Goal: Information Seeking & Learning: Learn about a topic

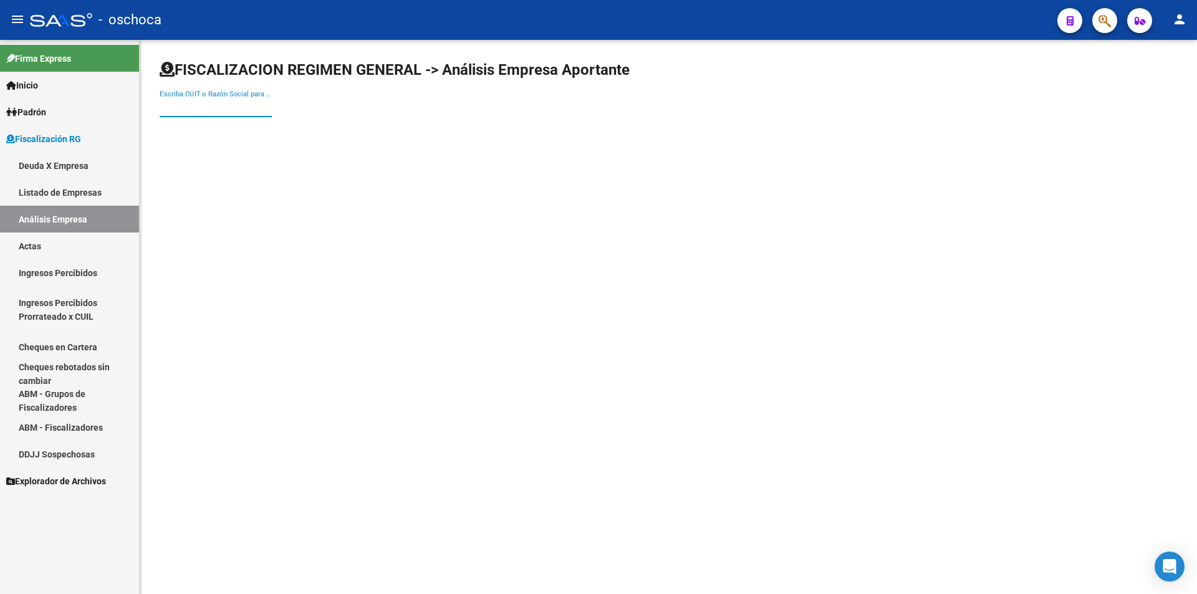
click at [190, 105] on input "Escriba CUIT o Razón Social para buscar" at bounding box center [216, 107] width 112 height 11
click at [170, 104] on input "Escriba CUIT o Razón Social para buscar" at bounding box center [216, 107] width 112 height 11
type input "20111294950"
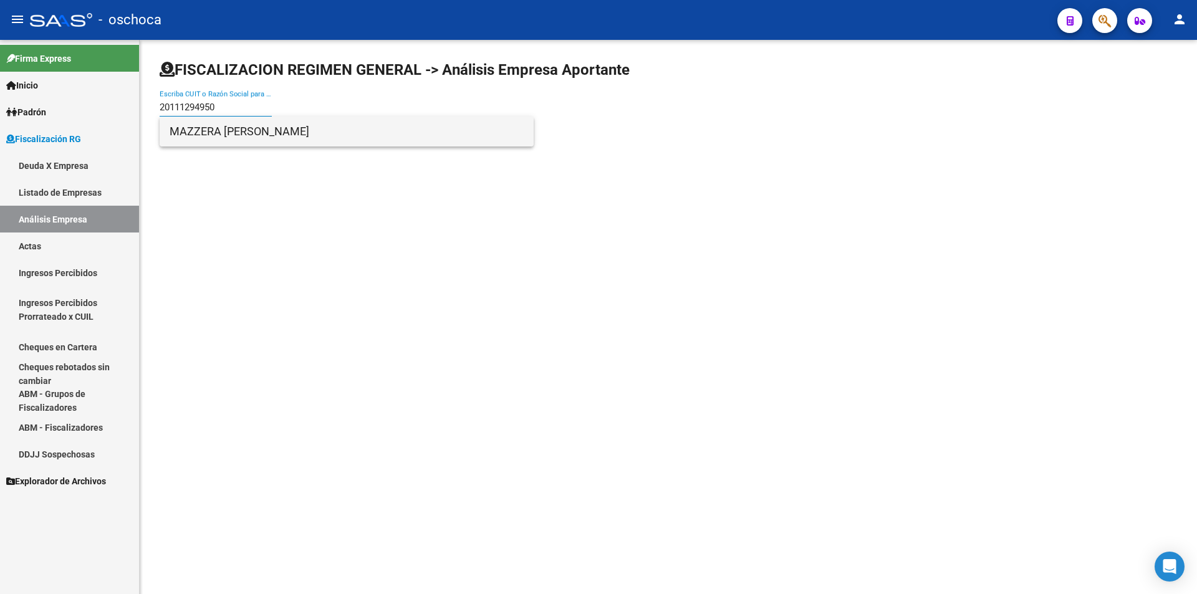
click at [226, 128] on span "MAZZERA [PERSON_NAME]" at bounding box center [347, 132] width 354 height 30
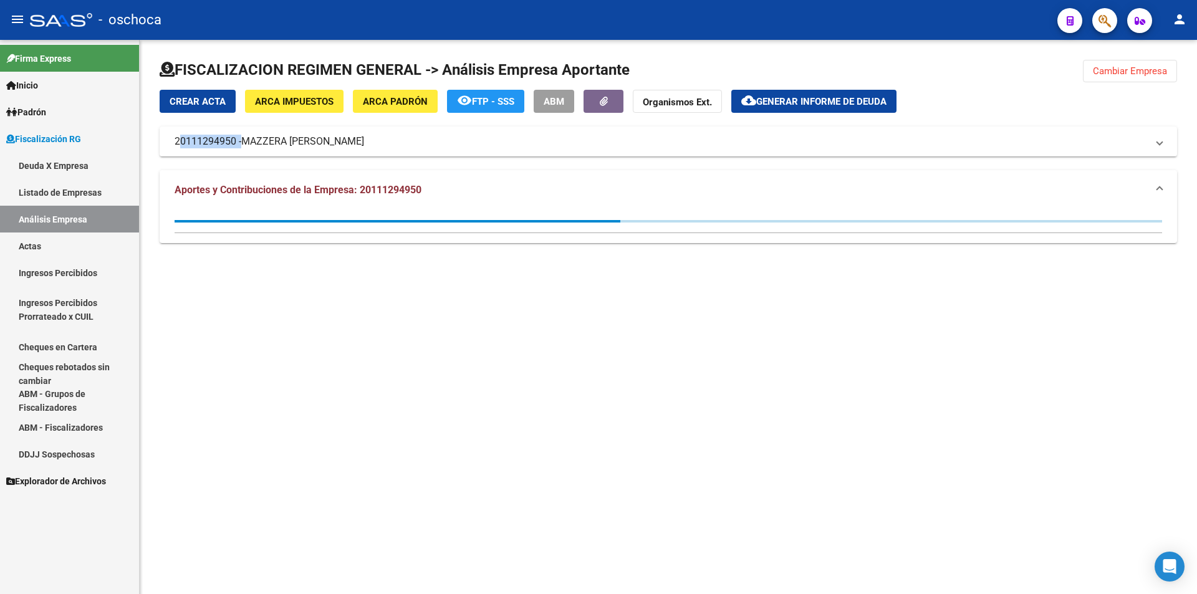
click at [226, 128] on mat-expansion-panel-header "20111294950 - [PERSON_NAME] [PERSON_NAME]" at bounding box center [669, 142] width 1018 height 30
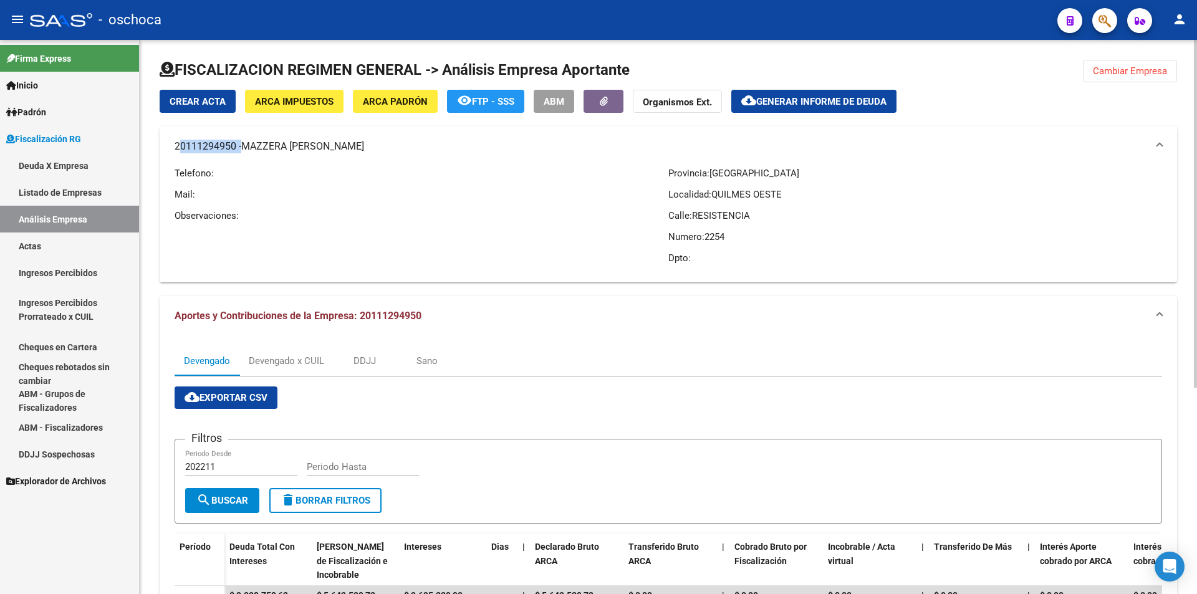
click at [382, 106] on span "ARCA Padrón" at bounding box center [395, 101] width 65 height 11
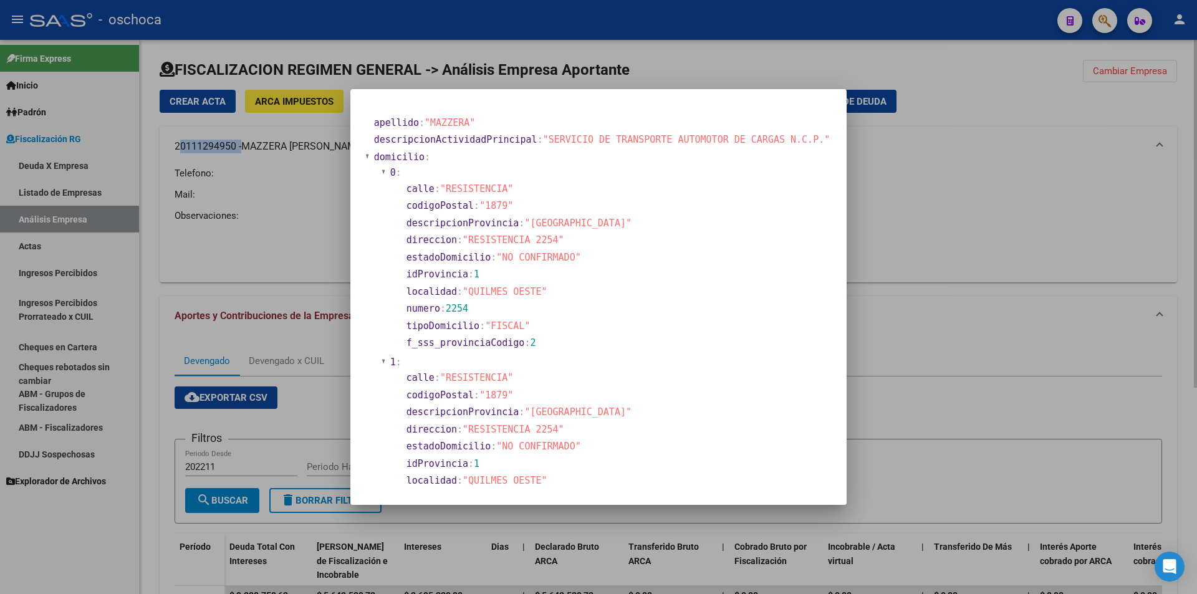
click at [318, 205] on div at bounding box center [598, 297] width 1197 height 594
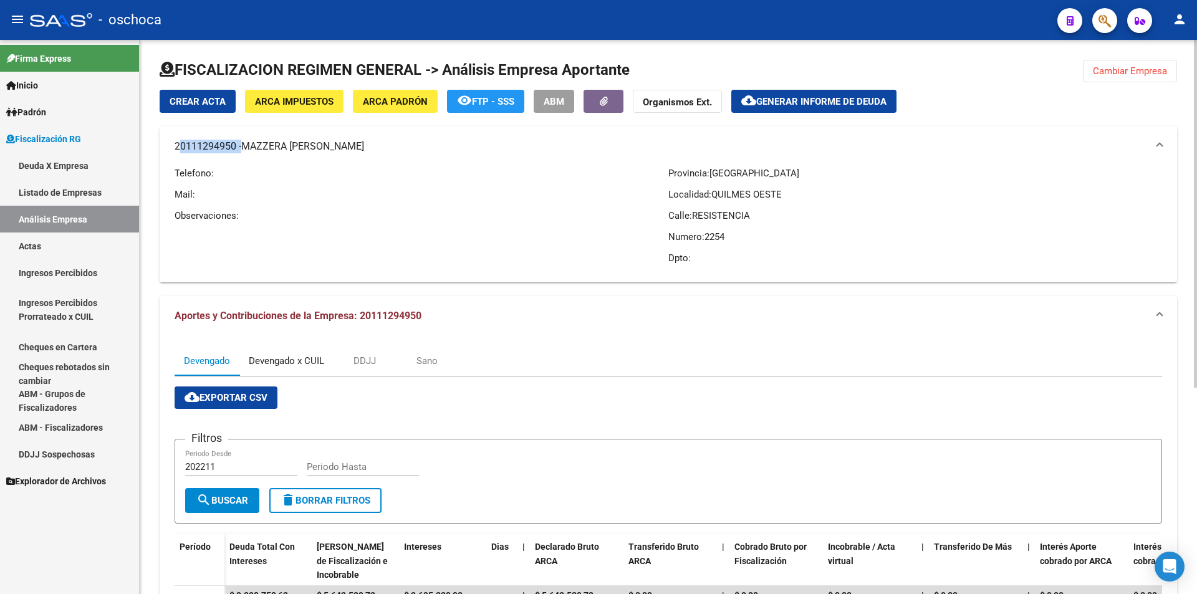
click at [284, 364] on div "Devengado x CUIL" at bounding box center [286, 361] width 75 height 14
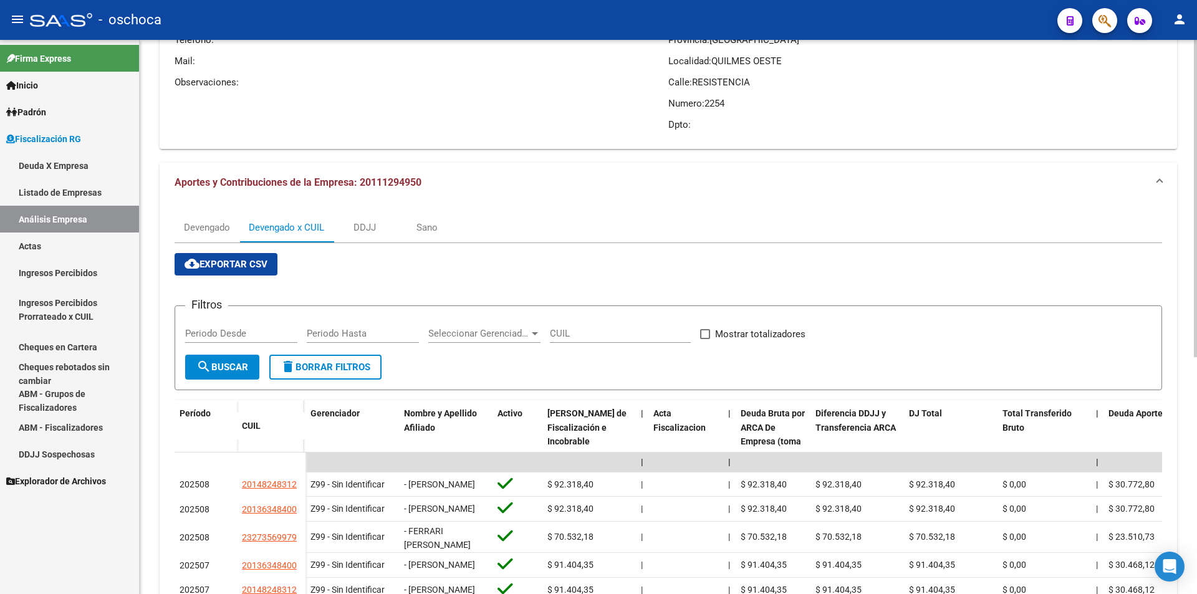
scroll to position [276, 0]
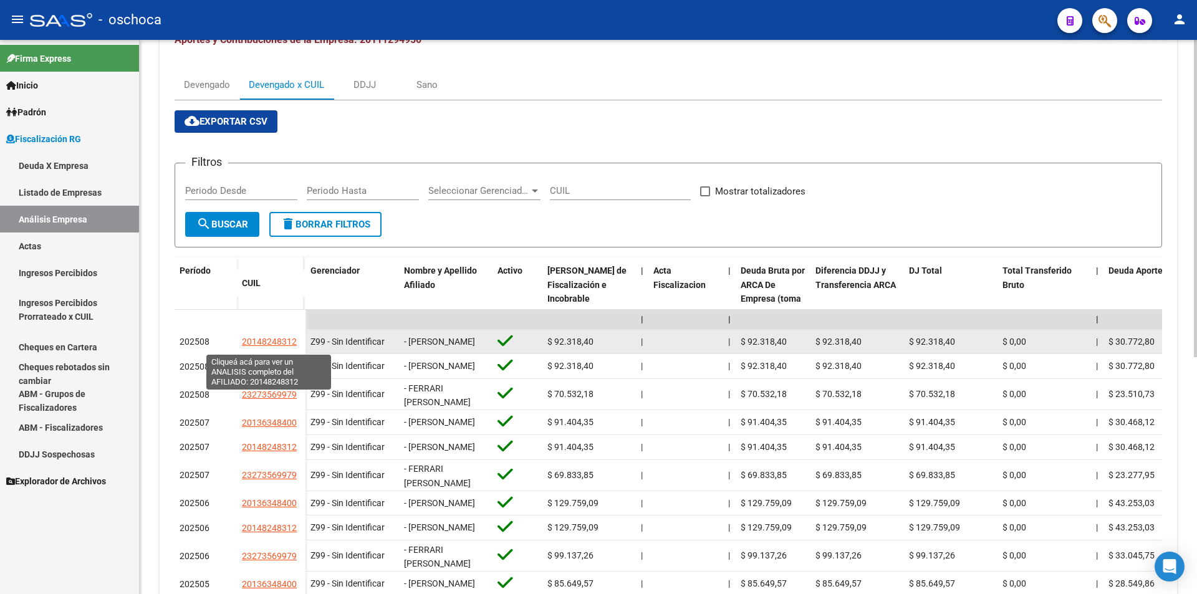
click at [275, 347] on span "20148248312" at bounding box center [269, 342] width 55 height 10
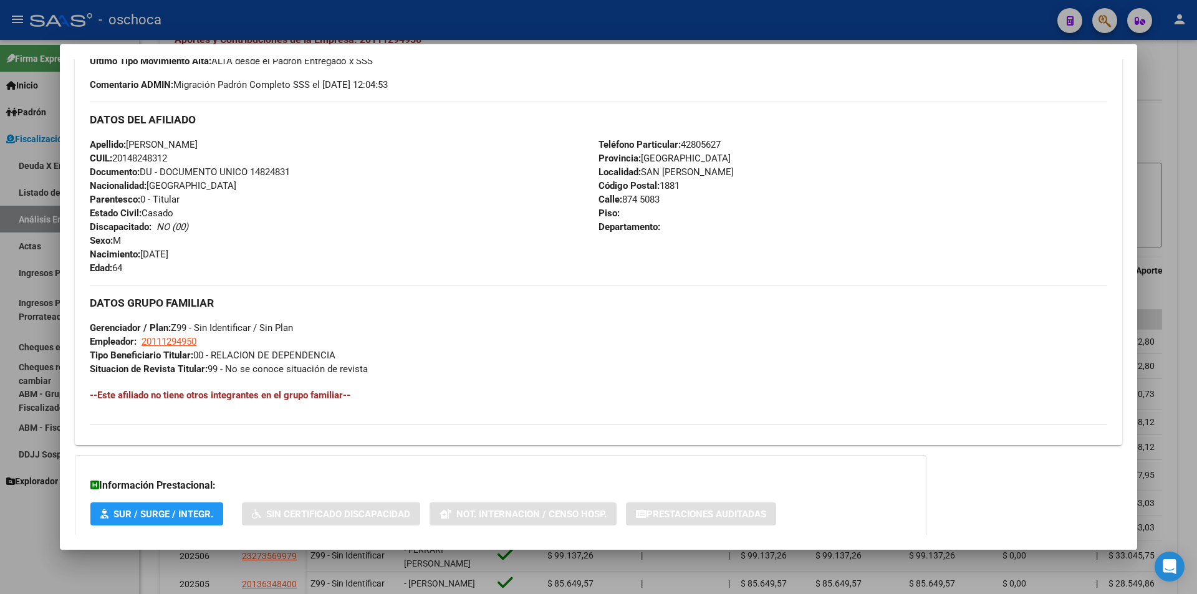
scroll to position [442, 0]
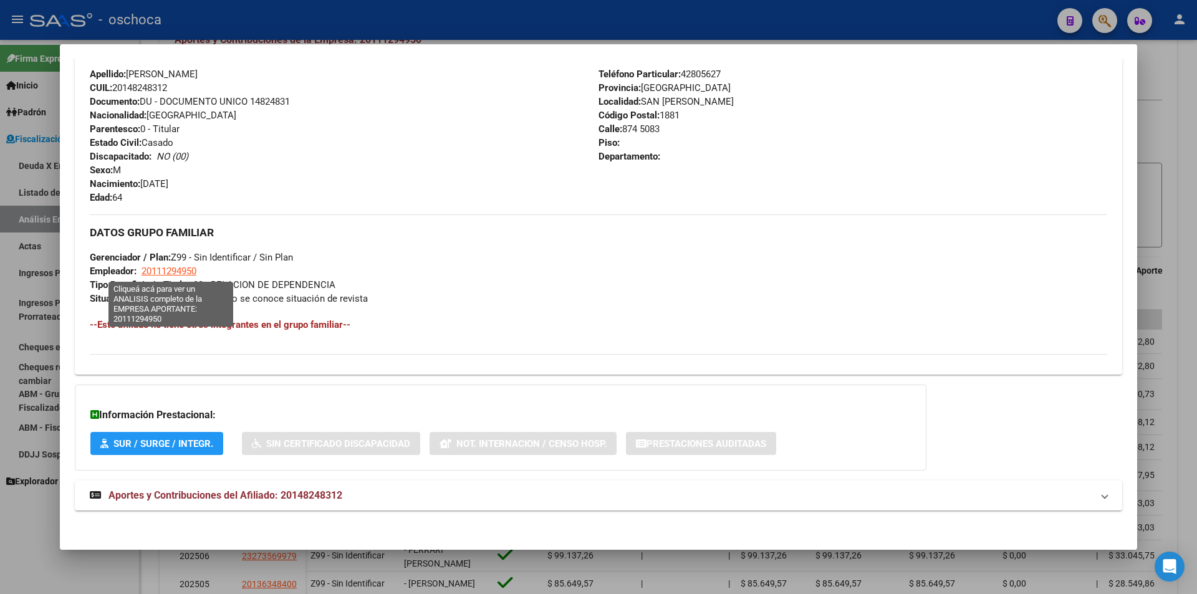
click at [177, 272] on span "20111294950" at bounding box center [169, 271] width 55 height 11
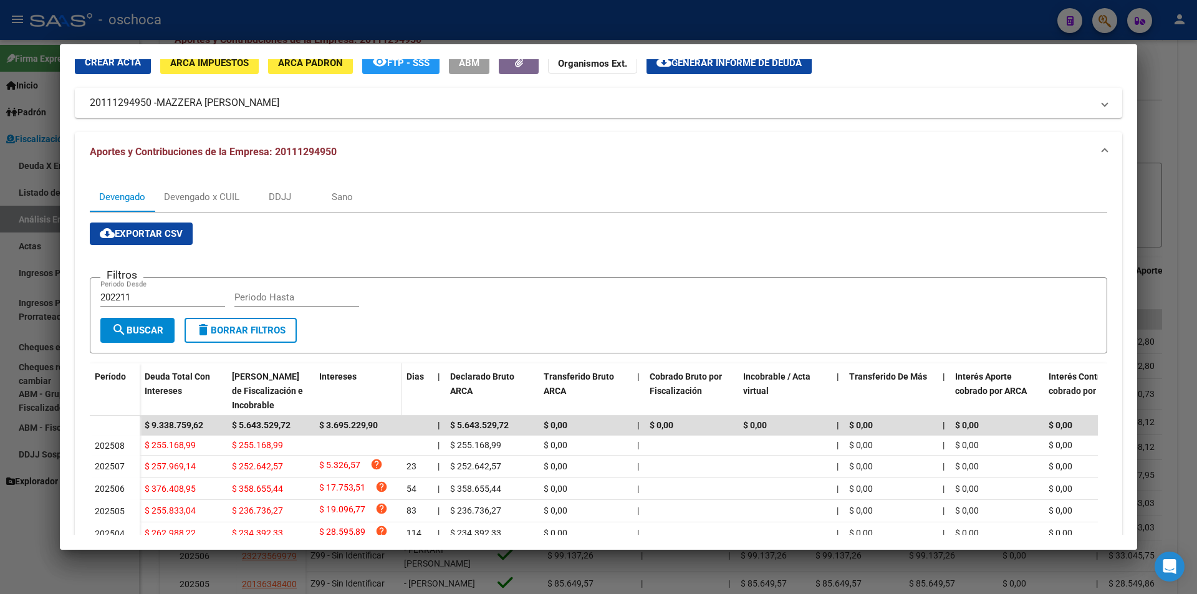
scroll to position [0, 0]
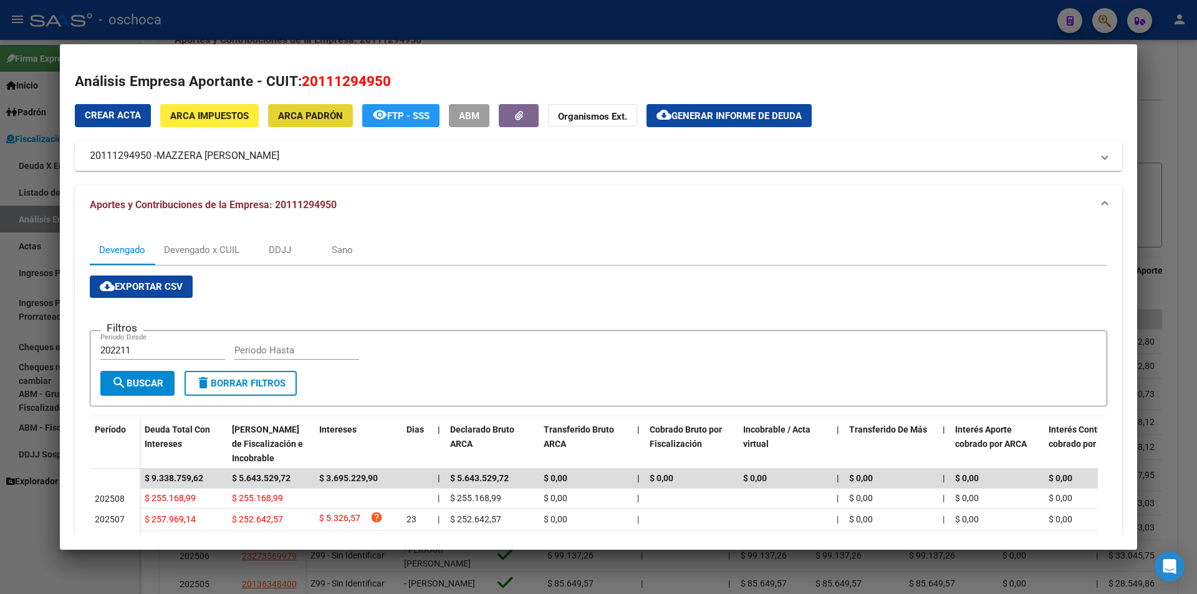
click at [294, 117] on span "ARCA Padrón" at bounding box center [310, 115] width 65 height 11
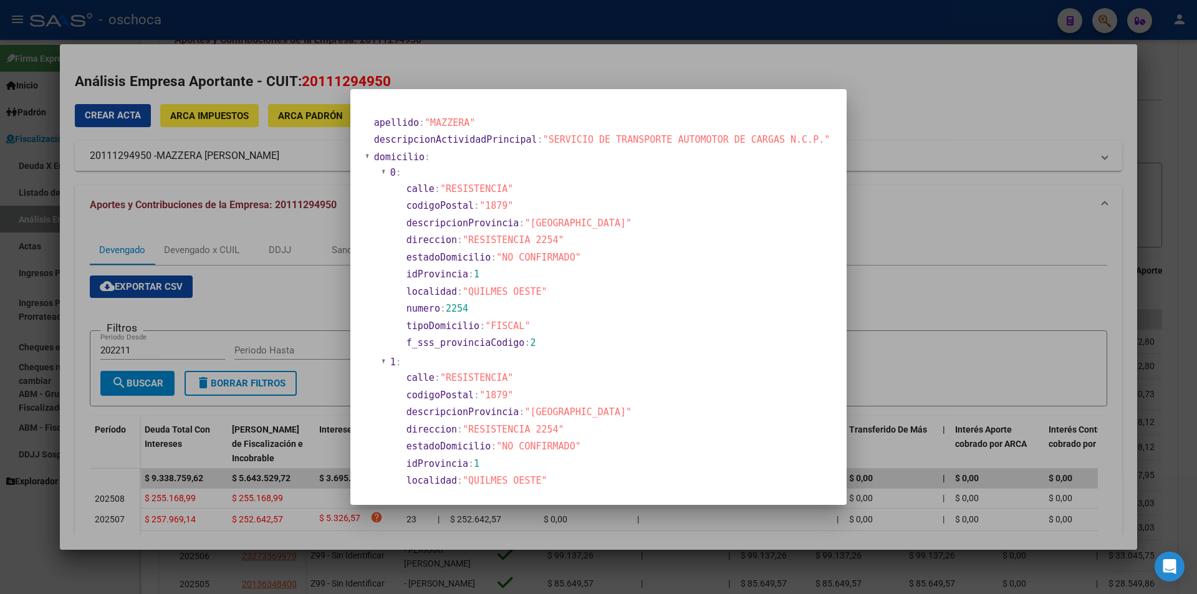
click at [335, 337] on div at bounding box center [598, 297] width 1197 height 594
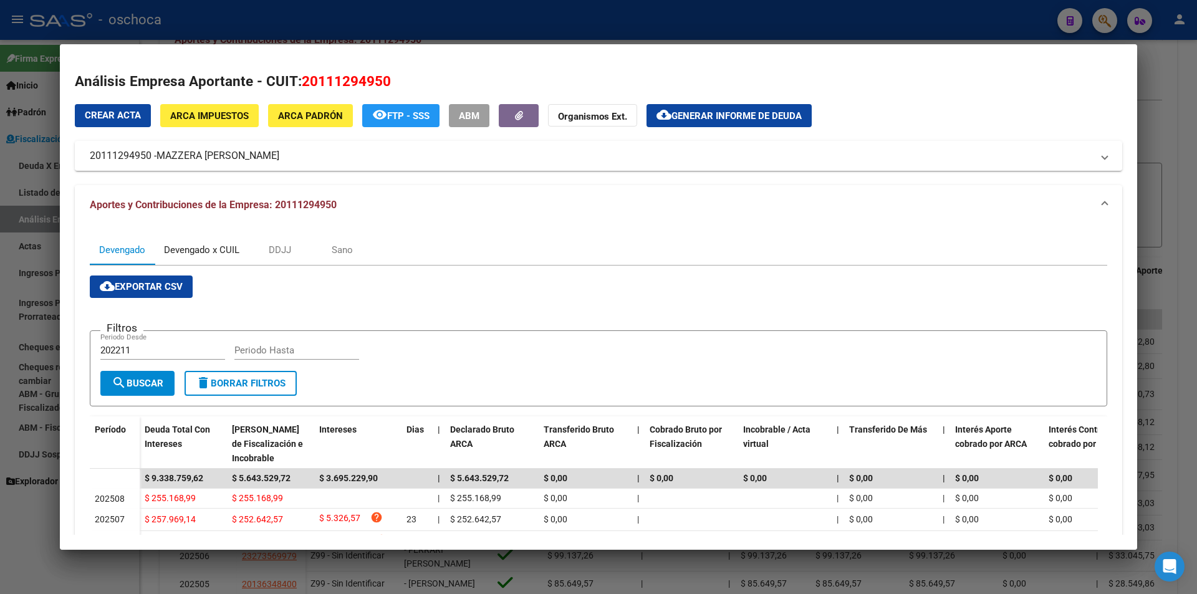
click at [231, 253] on div "Devengado x CUIL" at bounding box center [201, 250] width 75 height 14
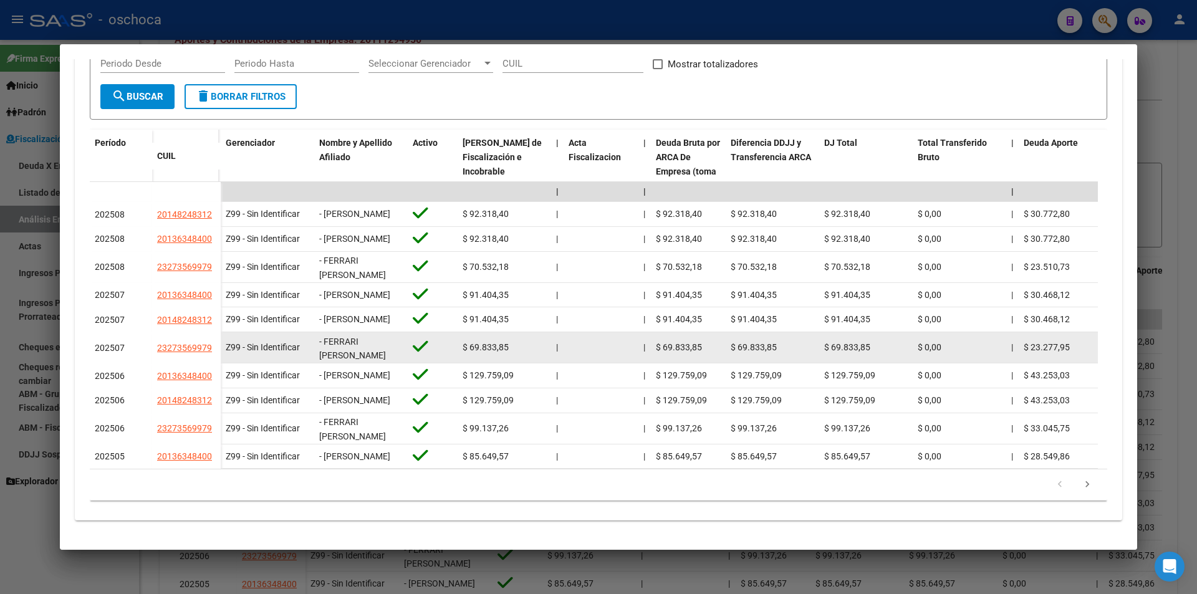
scroll to position [341, 0]
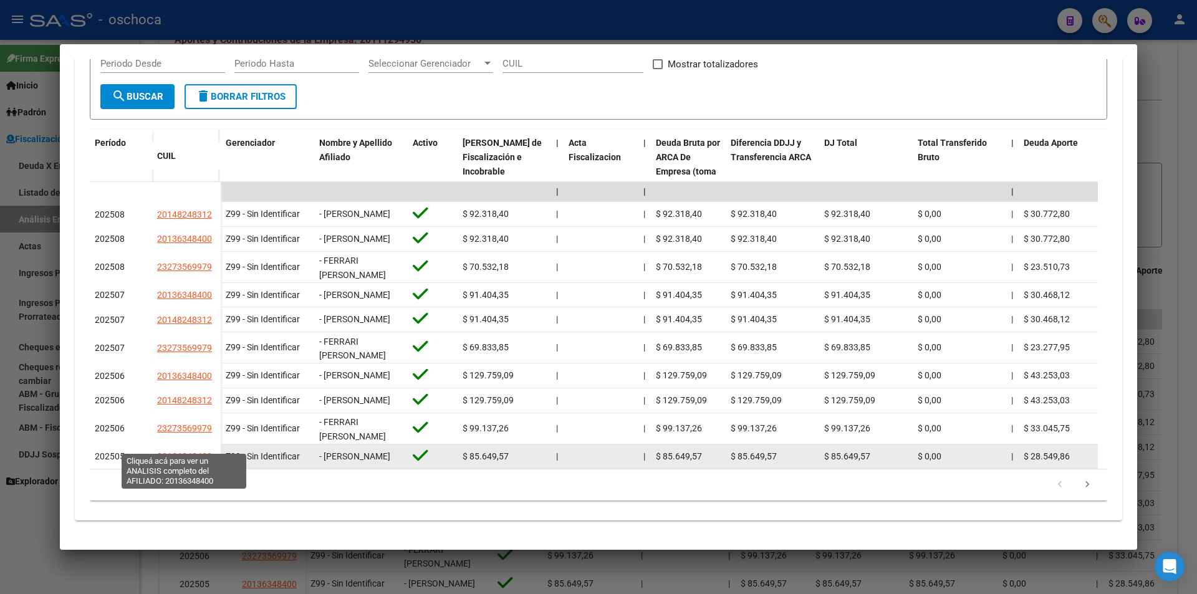
click at [186, 451] on span "20136348400" at bounding box center [184, 456] width 55 height 10
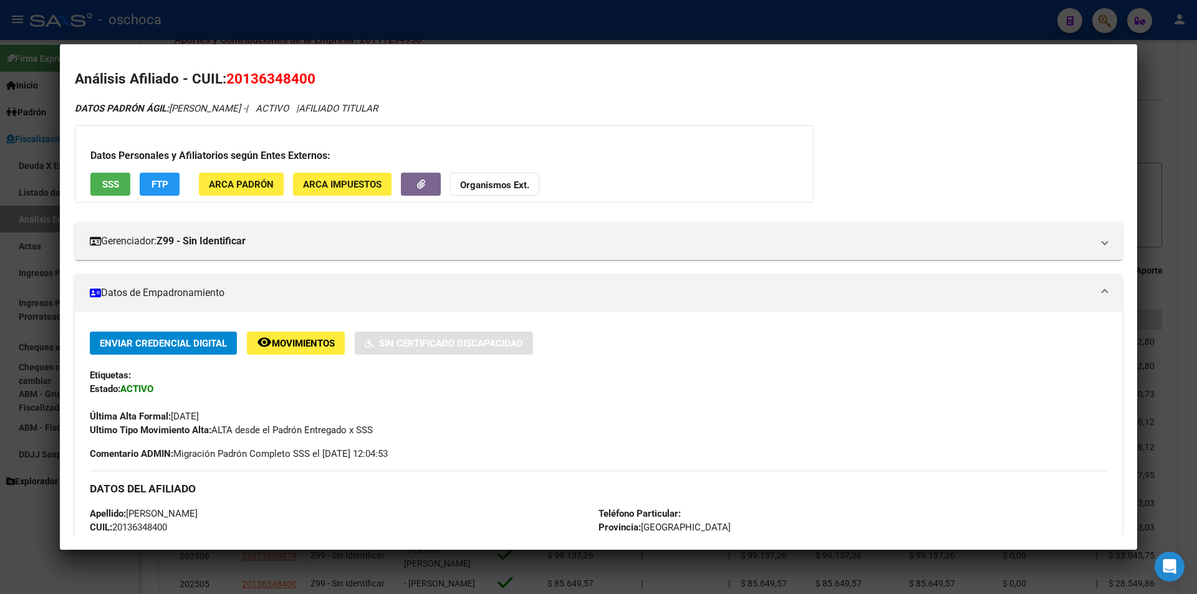
scroll to position [0, 0]
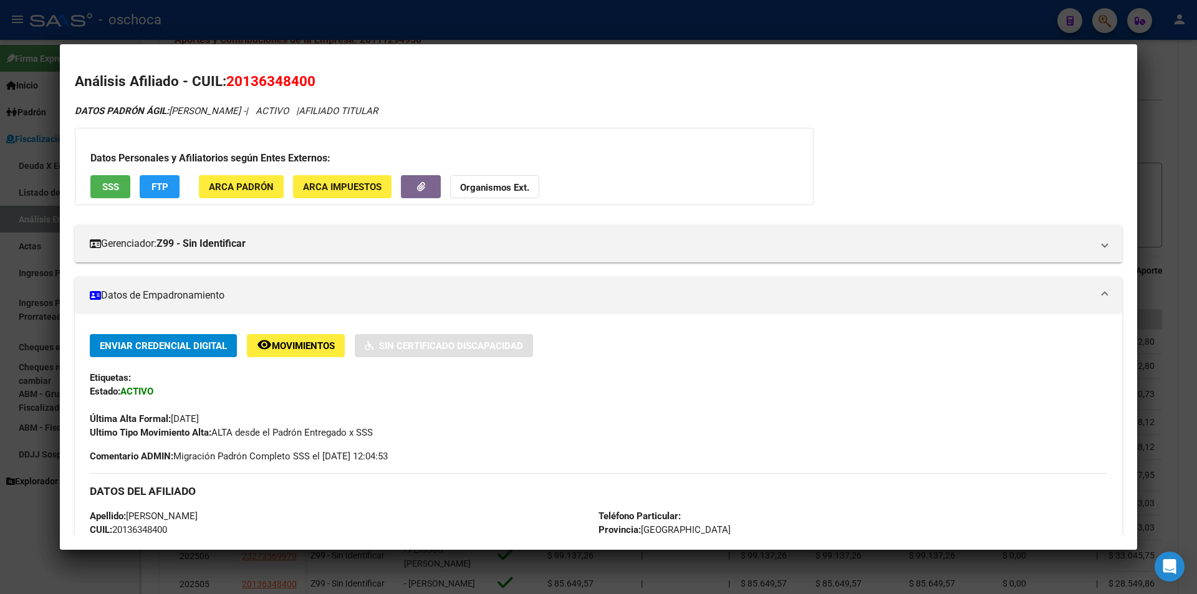
click at [1165, 150] on div at bounding box center [598, 297] width 1197 height 594
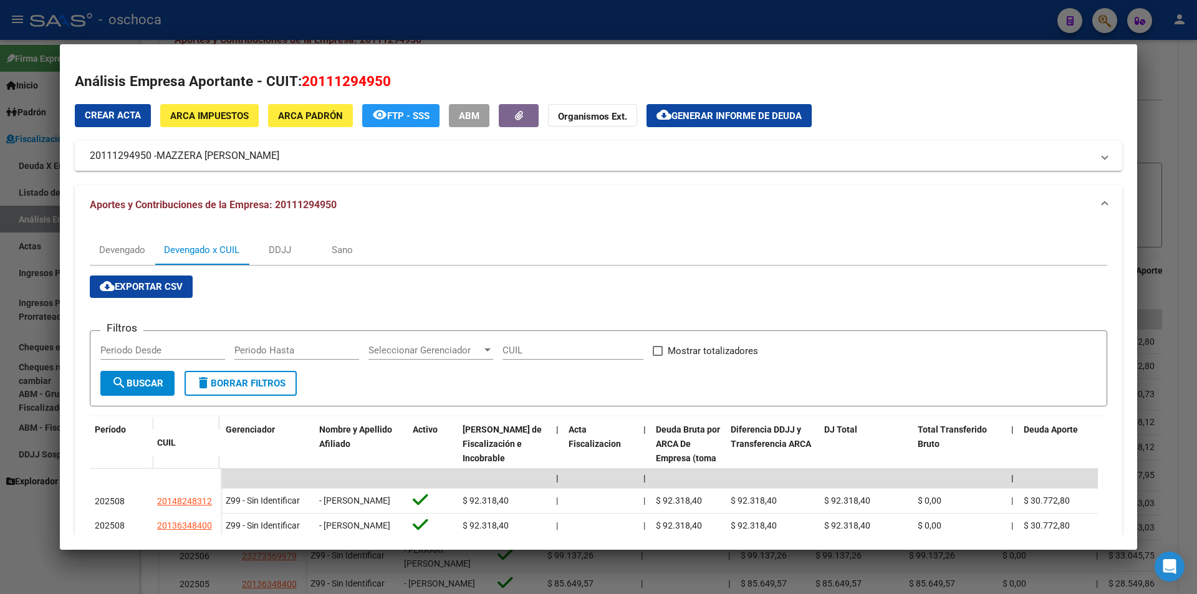
click at [20, 191] on div at bounding box center [598, 297] width 1197 height 594
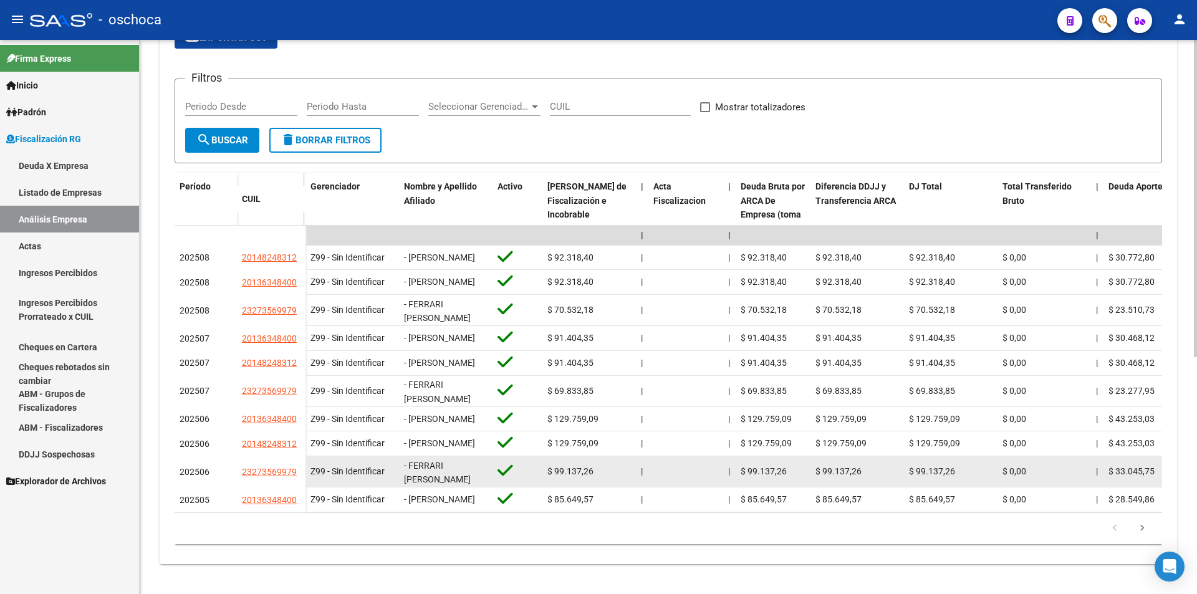
scroll to position [415, 0]
click at [259, 467] on span "23273569979" at bounding box center [269, 472] width 55 height 10
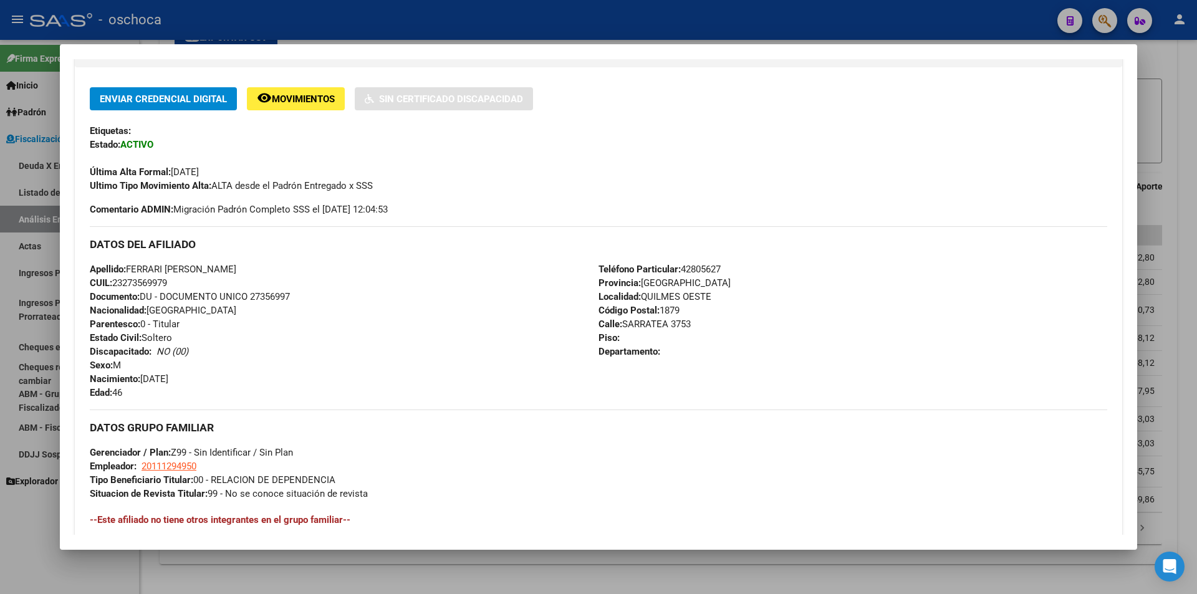
scroll to position [249, 0]
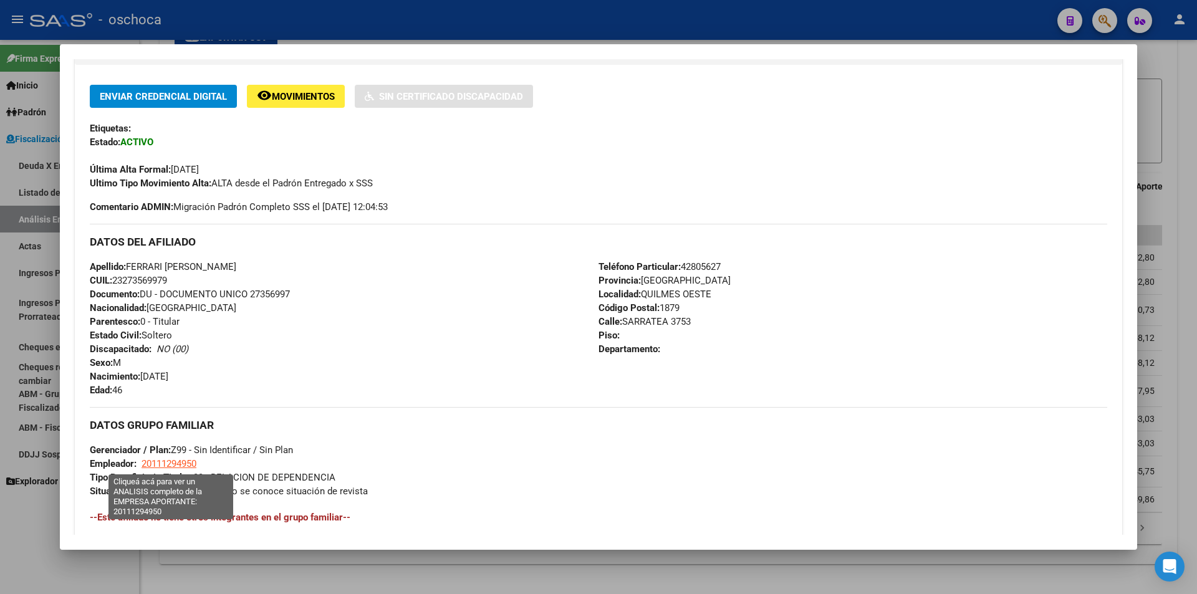
click at [190, 466] on span "20111294950" at bounding box center [169, 463] width 55 height 11
type textarea "20111294950"
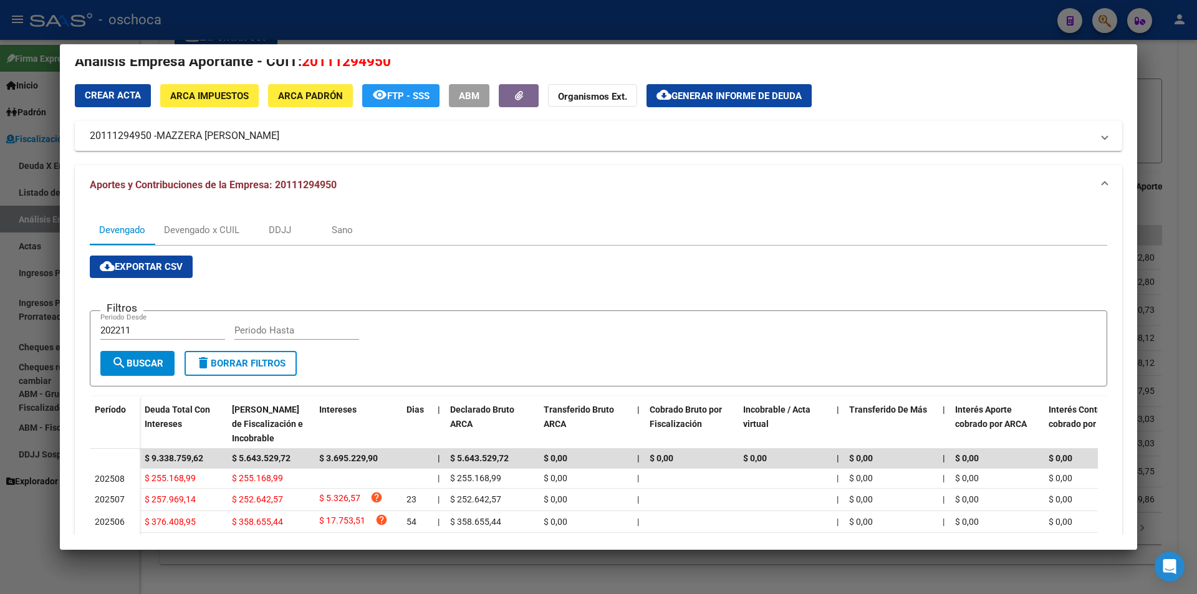
scroll to position [0, 0]
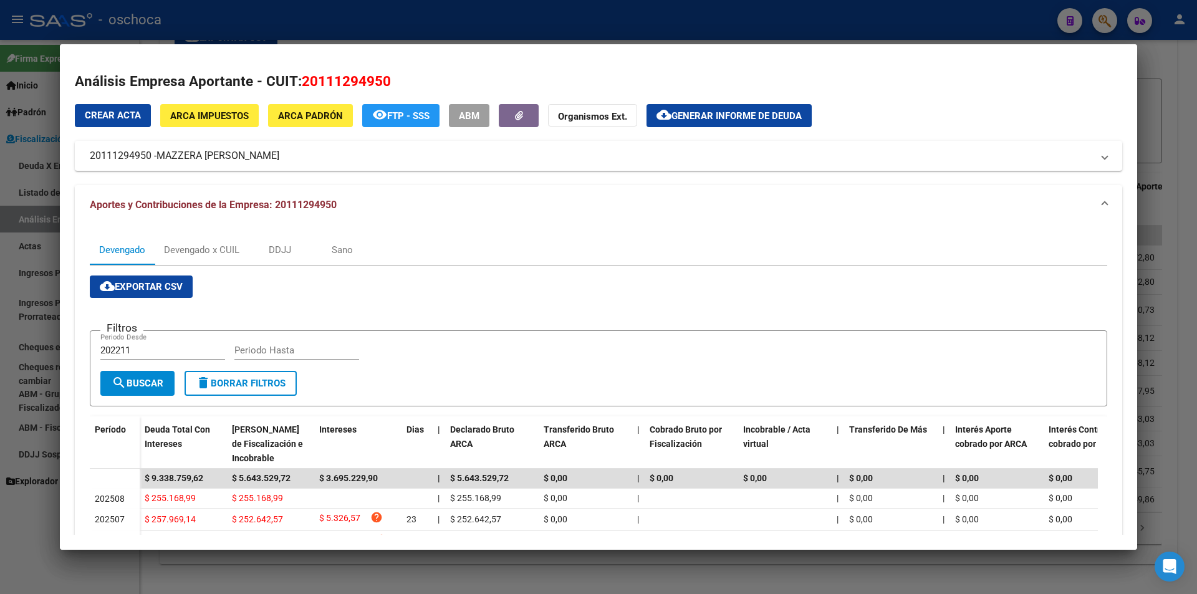
click at [1149, 73] on div at bounding box center [598, 297] width 1197 height 594
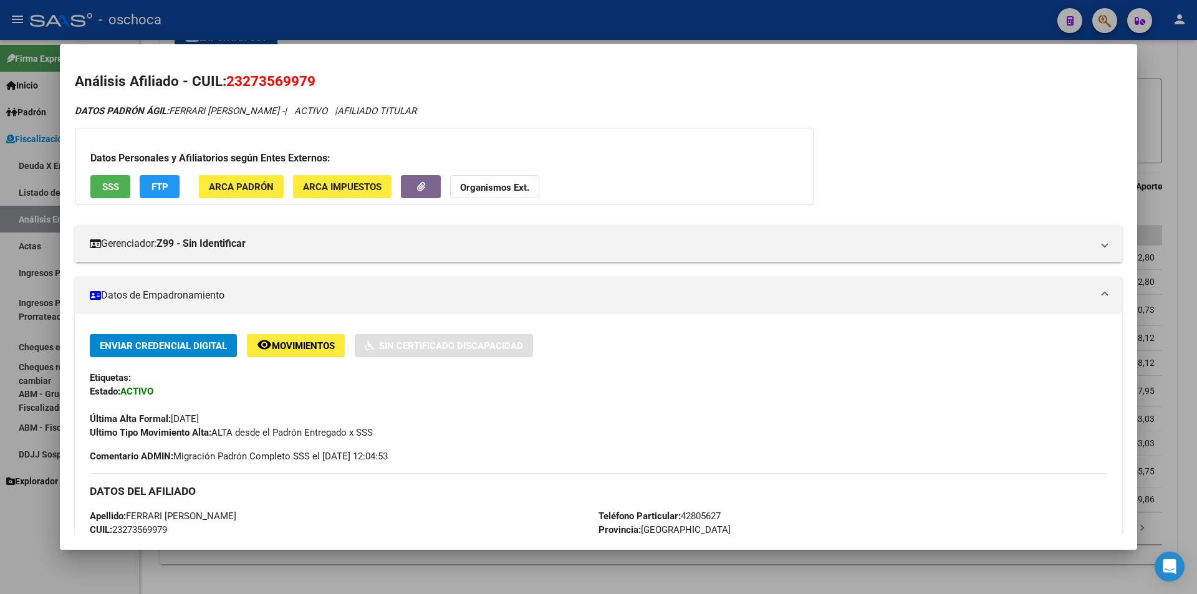
click at [7, 138] on div at bounding box center [598, 297] width 1197 height 594
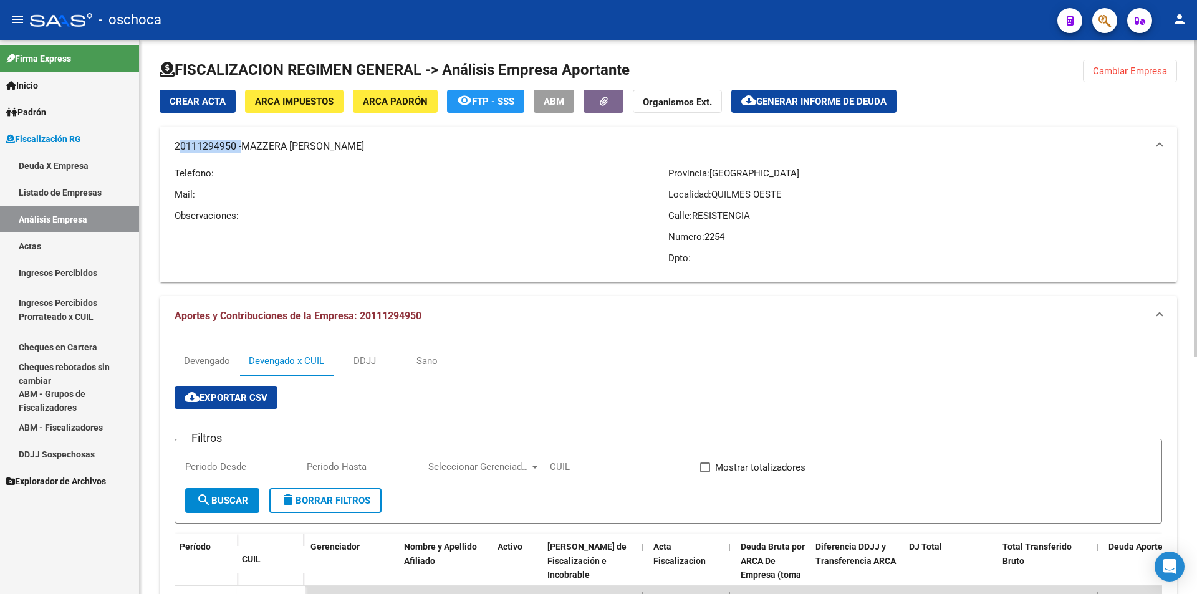
click at [382, 94] on button "ARCA Padrón" at bounding box center [395, 101] width 85 height 23
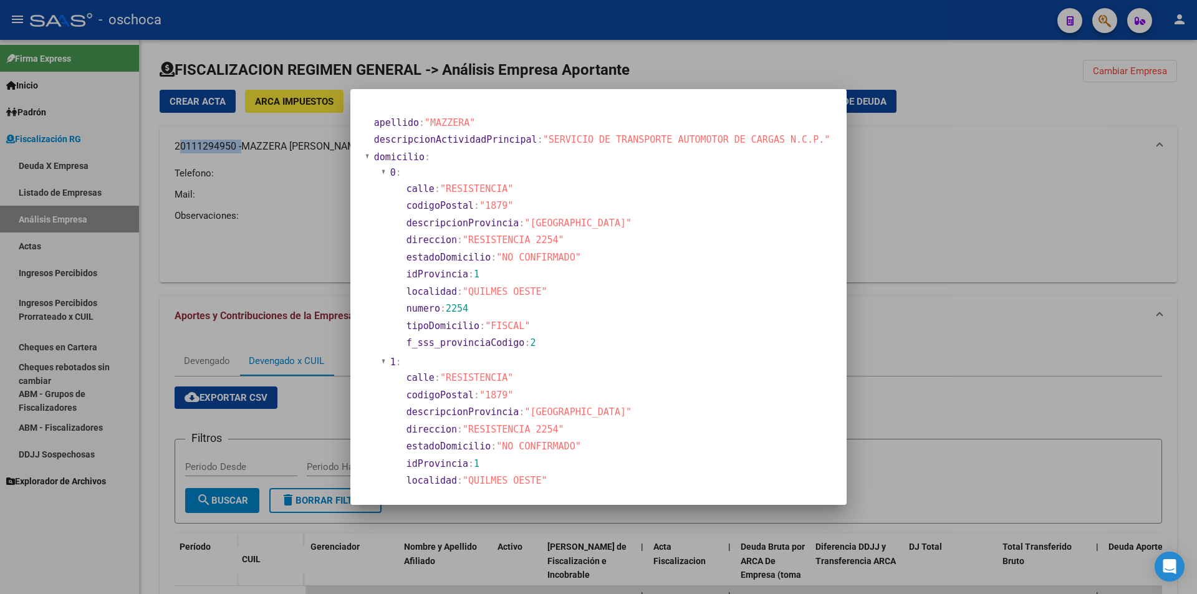
drag, startPoint x: 460, startPoint y: 188, endPoint x: 529, endPoint y: 190, distance: 68.6
click at [527, 193] on section "calle : "RESISTENCIA"" at bounding box center [617, 189] width 420 height 14
drag, startPoint x: 480, startPoint y: 239, endPoint x: 563, endPoint y: 238, distance: 82.9
click at [563, 238] on span ""RESISTENCIA 2254"" at bounding box center [514, 239] width 102 height 11
click at [921, 202] on div at bounding box center [598, 297] width 1197 height 594
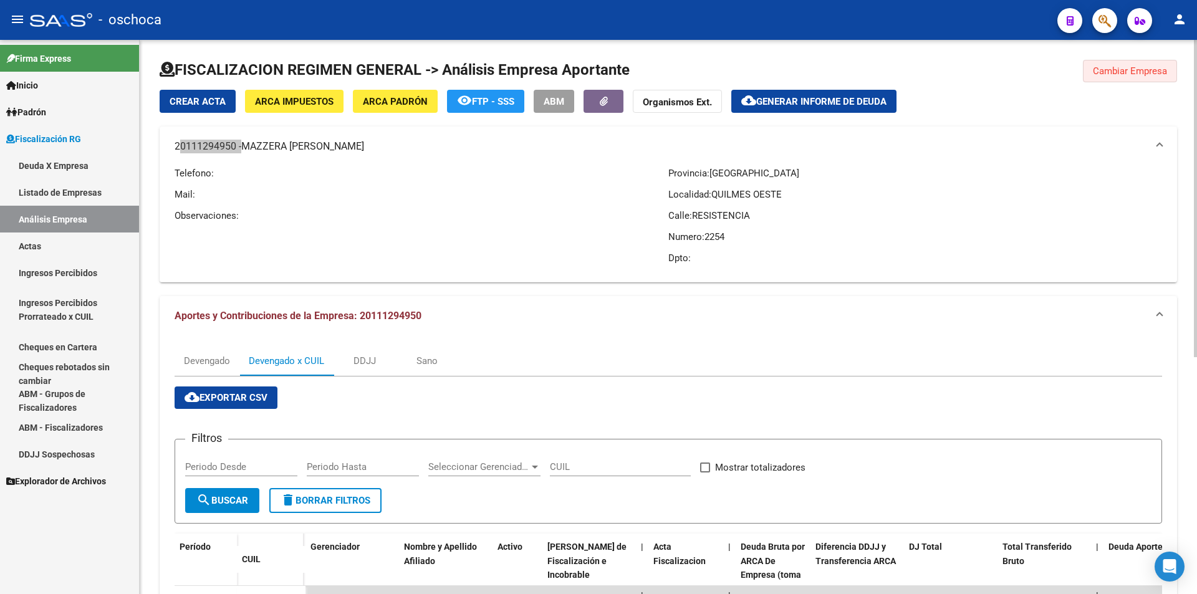
drag, startPoint x: 1129, startPoint y: 71, endPoint x: 408, endPoint y: 102, distance: 722.0
click at [1127, 70] on span "Cambiar Empresa" at bounding box center [1130, 70] width 74 height 11
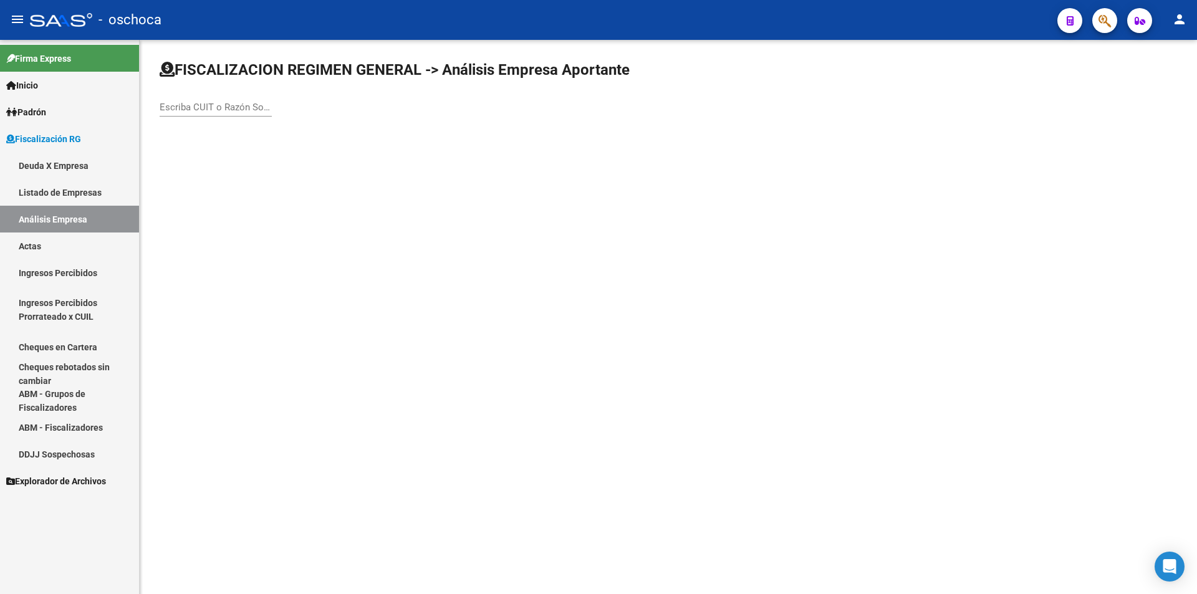
click at [188, 108] on input "Escriba CUIT o Razón Social para buscar" at bounding box center [216, 107] width 112 height 11
type input "30693337743"
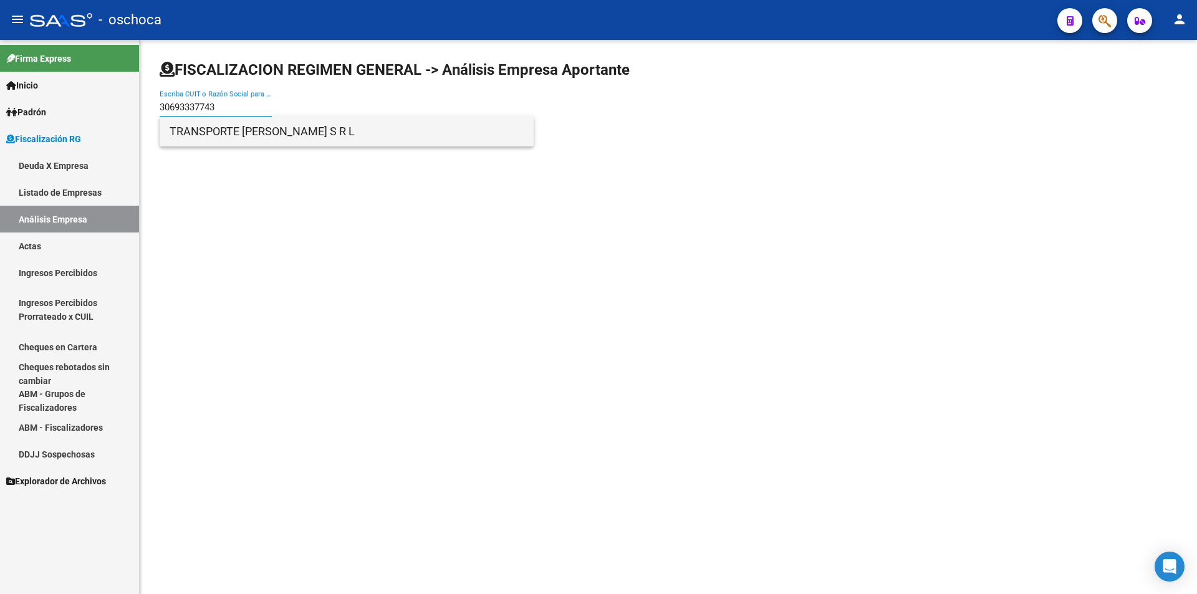
click at [226, 134] on span "TRANSPORTE [PERSON_NAME] S R L" at bounding box center [347, 132] width 354 height 30
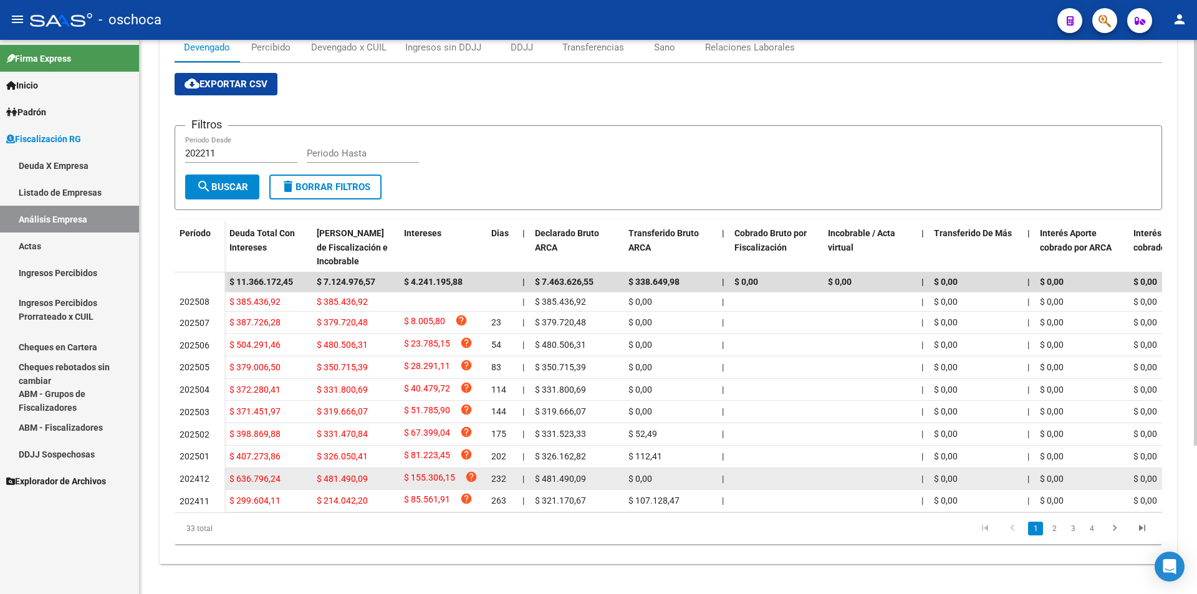
scroll to position [203, 0]
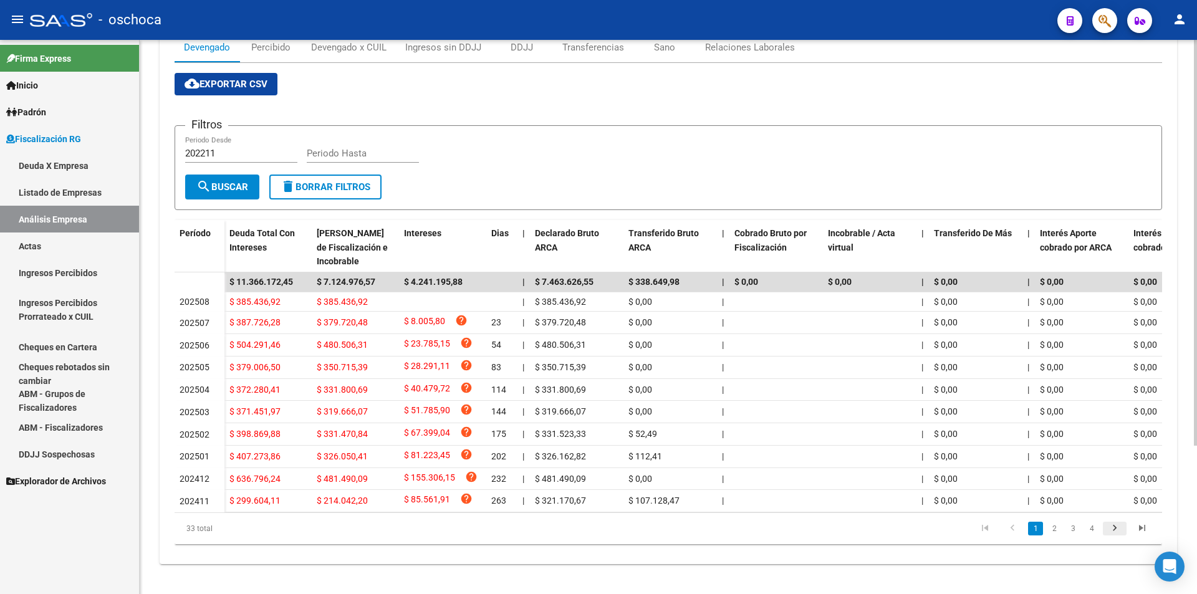
click at [1114, 529] on icon "go to next page" at bounding box center [1115, 529] width 16 height 15
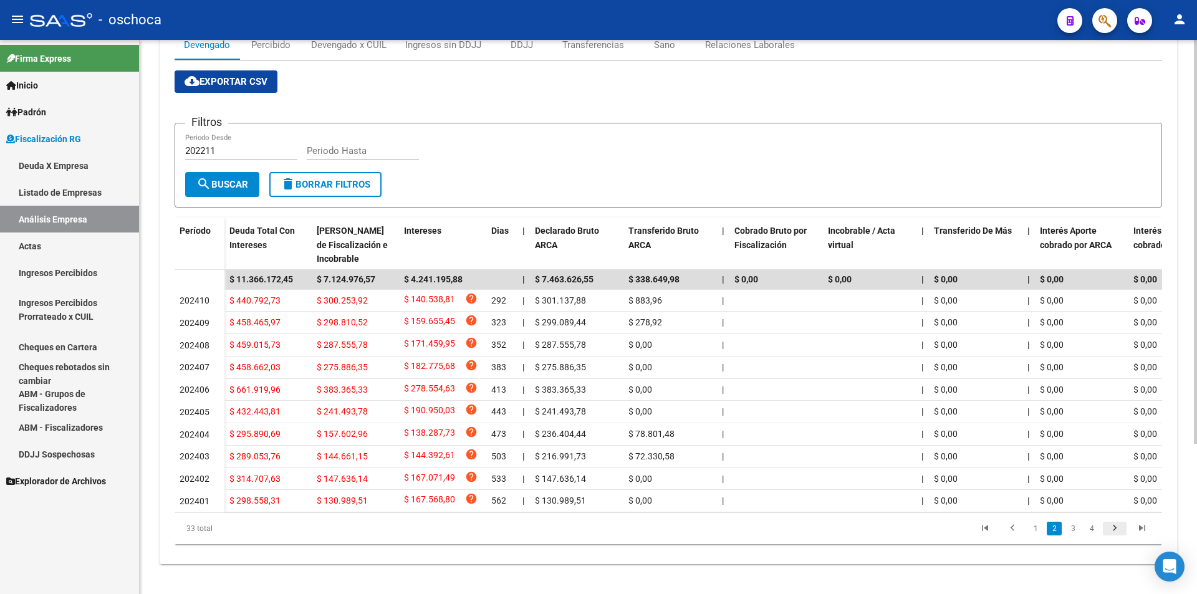
click at [1114, 529] on icon "go to next page" at bounding box center [1115, 529] width 16 height 15
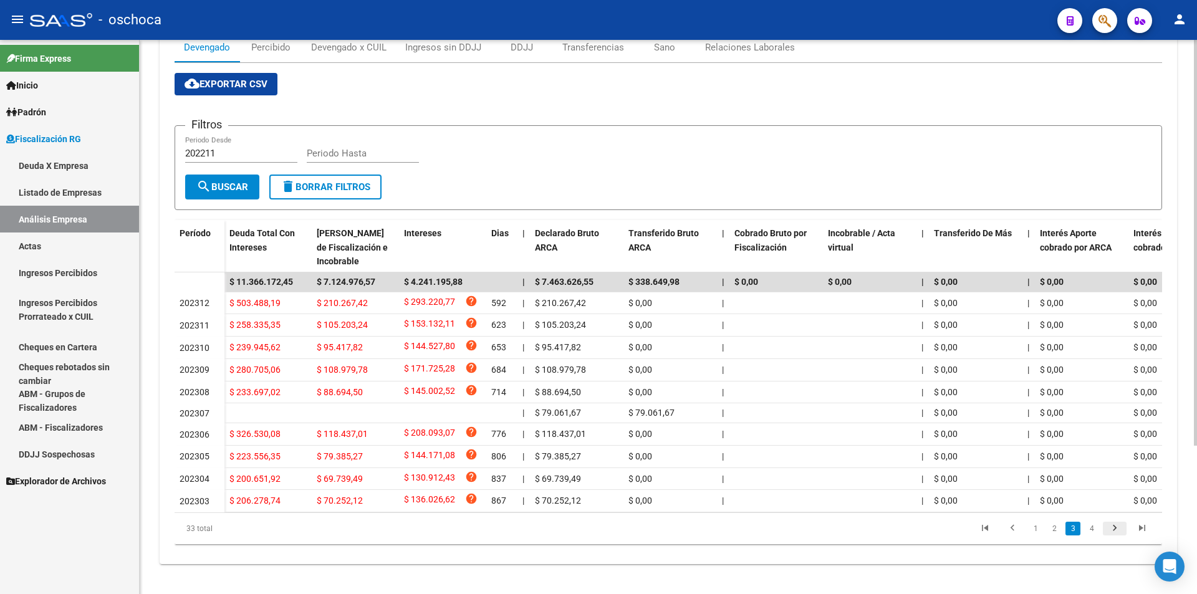
click at [1114, 529] on icon "go to next page" at bounding box center [1115, 529] width 16 height 15
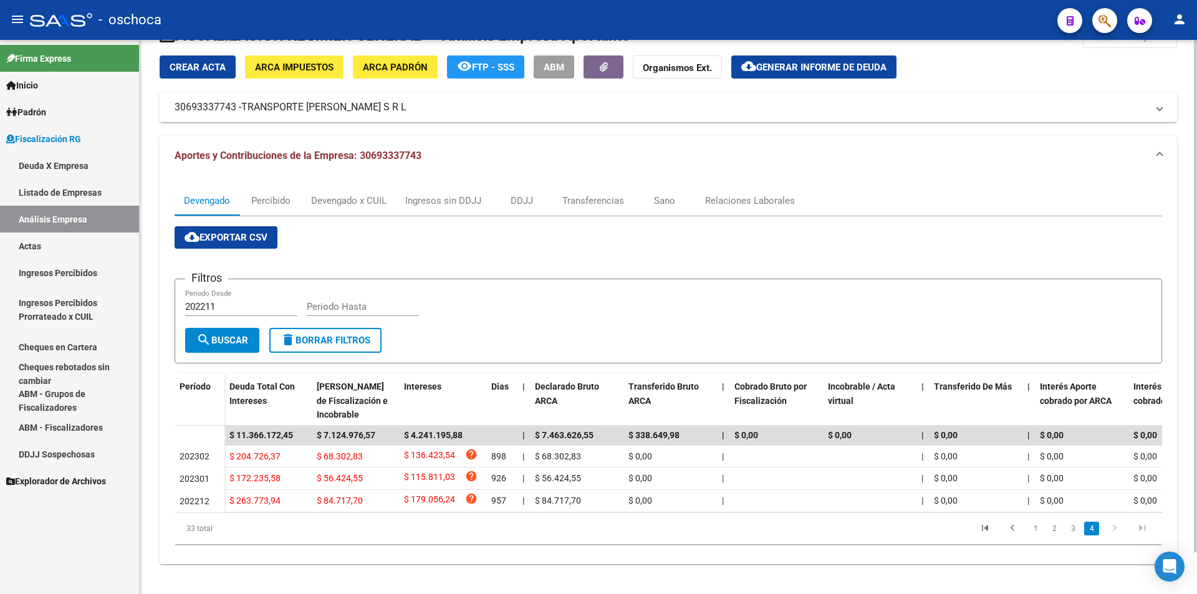
scroll to position [0, 0]
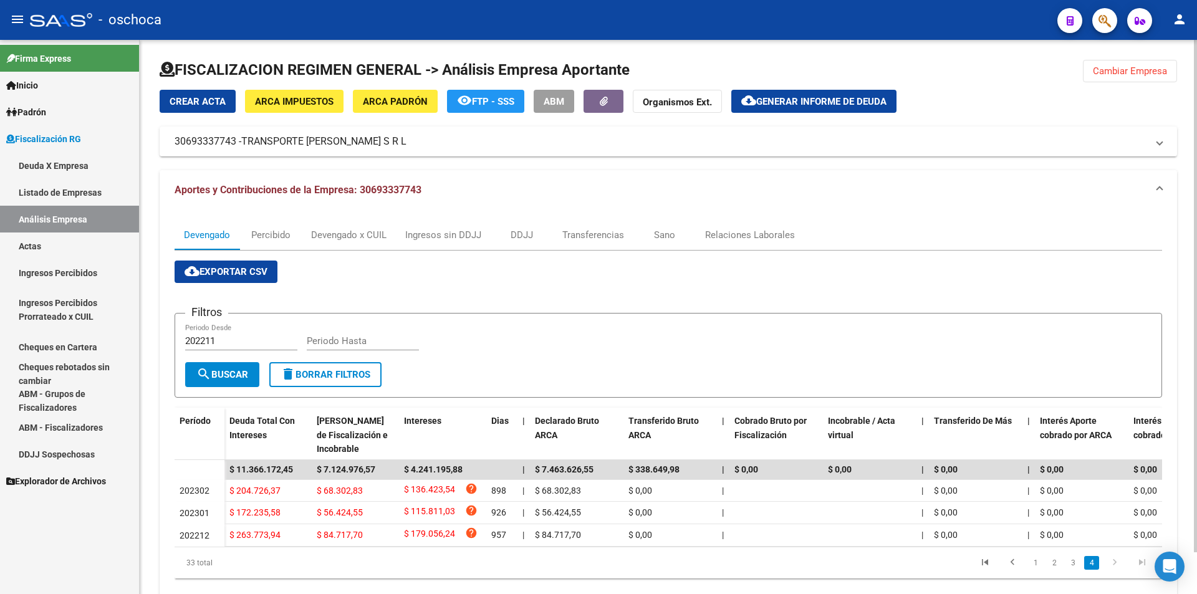
click at [1122, 69] on span "Cambiar Empresa" at bounding box center [1130, 70] width 74 height 11
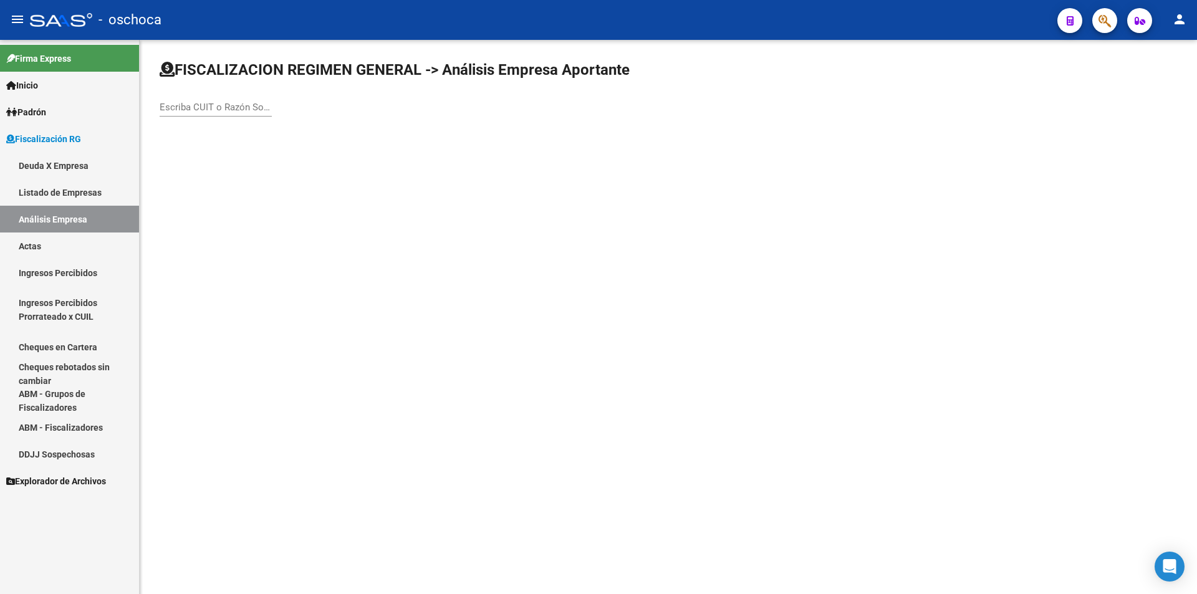
drag, startPoint x: 173, startPoint y: 109, endPoint x: 418, endPoint y: 109, distance: 245.0
click at [192, 109] on input "Escriba CUIT o Razón Social para buscar" at bounding box center [216, 107] width 112 height 11
type input "20251086924"
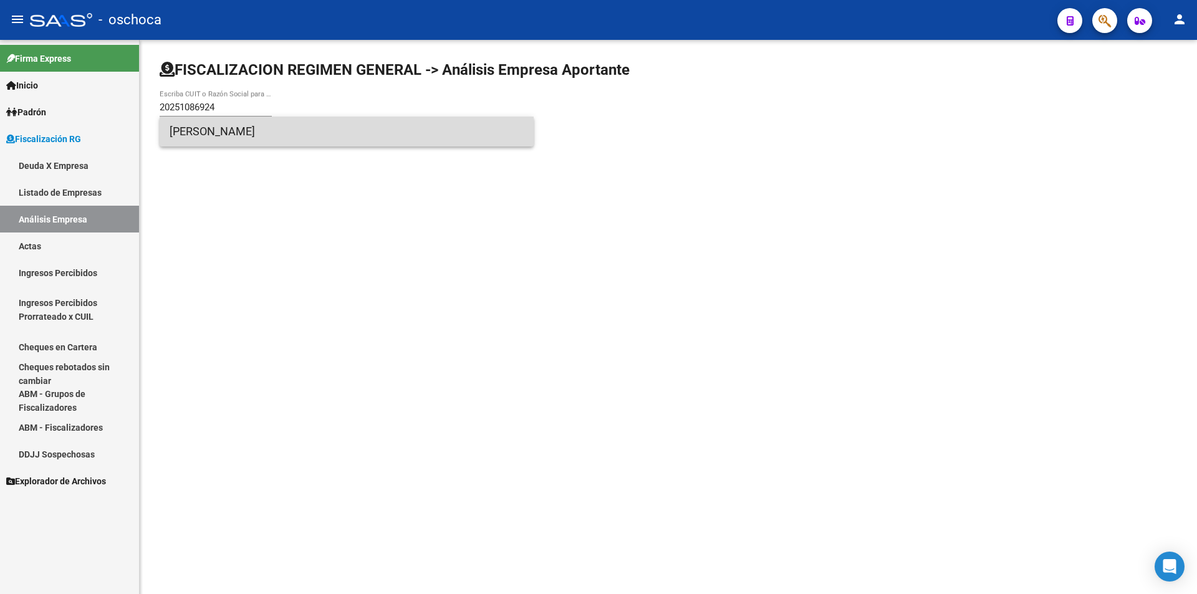
click at [218, 132] on span "[PERSON_NAME]" at bounding box center [347, 132] width 354 height 30
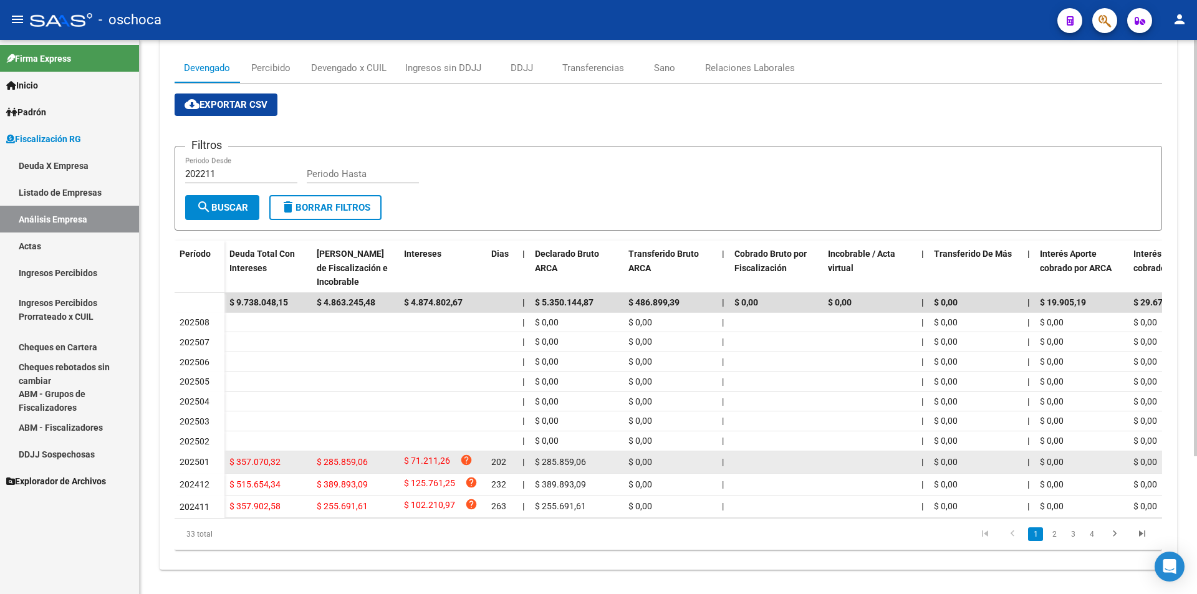
scroll to position [184, 0]
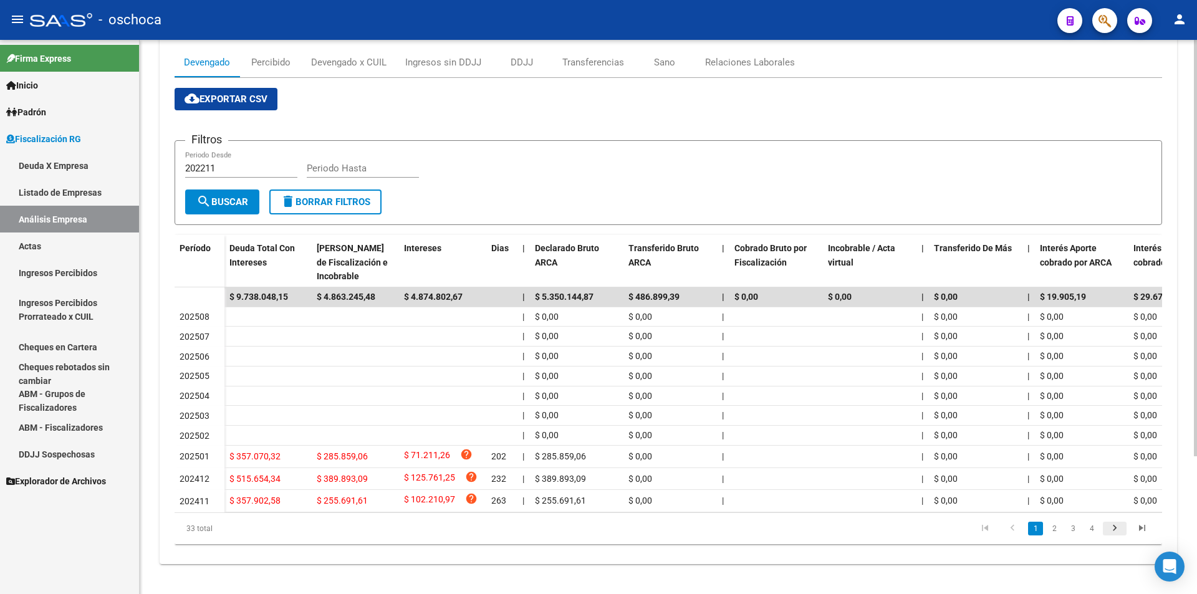
click at [1117, 533] on icon "go to next page" at bounding box center [1115, 529] width 16 height 15
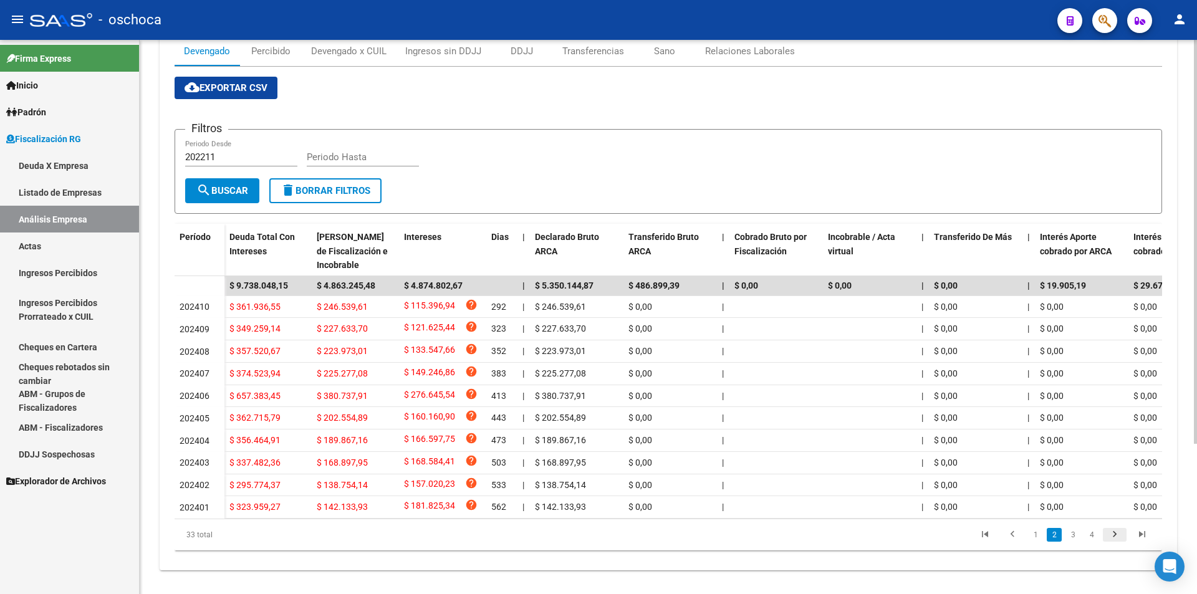
click at [1120, 544] on icon "go to next page" at bounding box center [1115, 536] width 16 height 15
click at [1118, 544] on icon "go to next page" at bounding box center [1115, 536] width 16 height 15
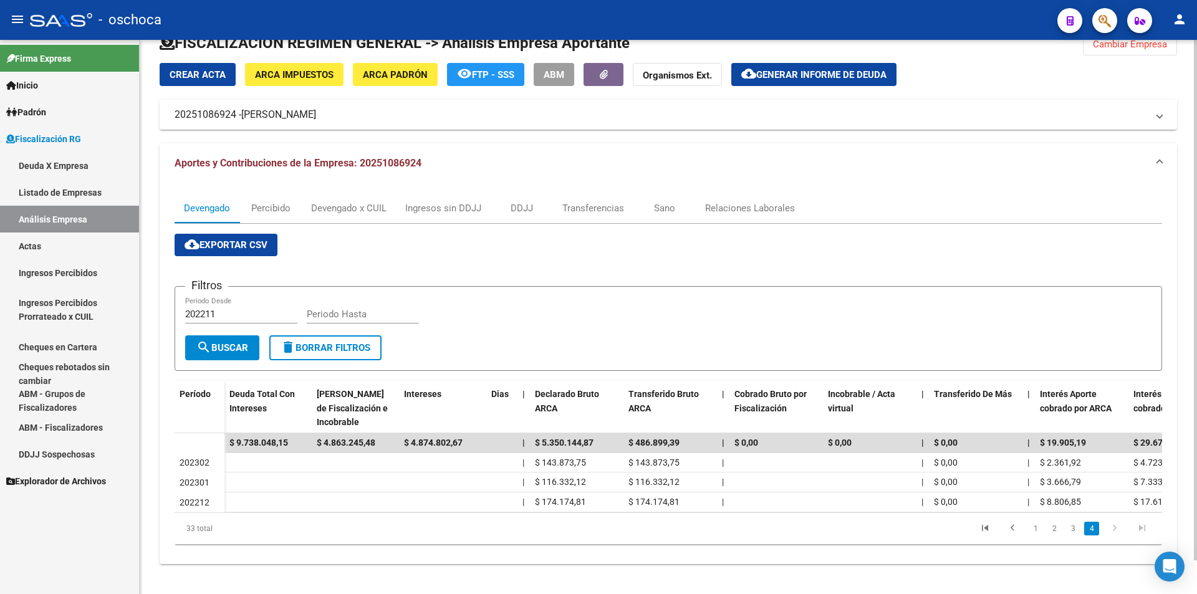
scroll to position [0, 0]
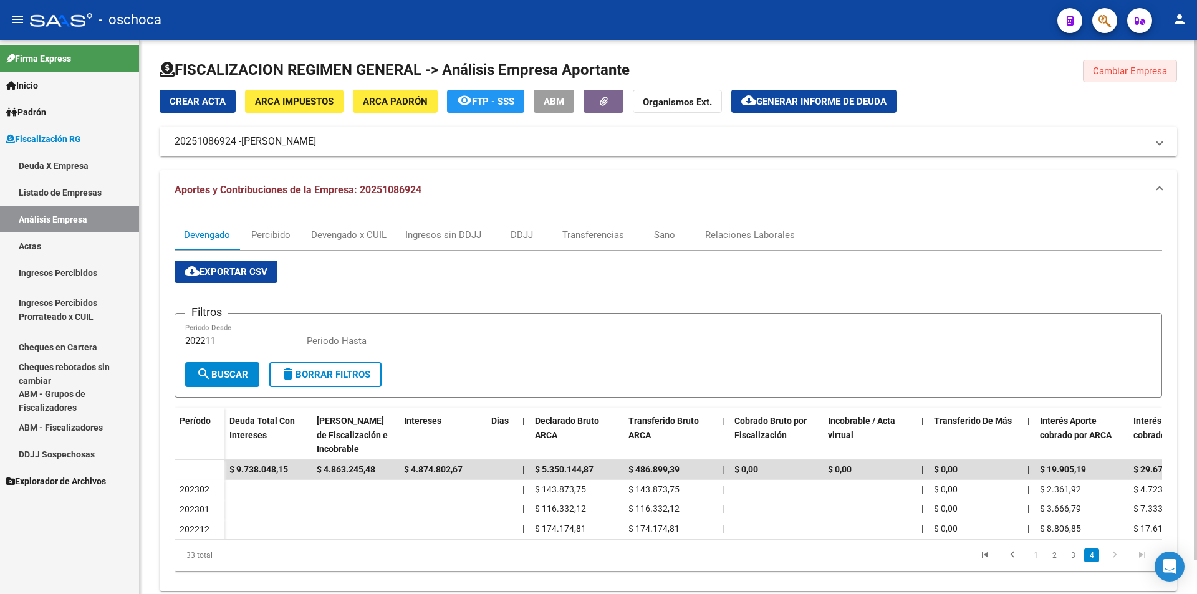
click at [1100, 70] on span "Cambiar Empresa" at bounding box center [1130, 70] width 74 height 11
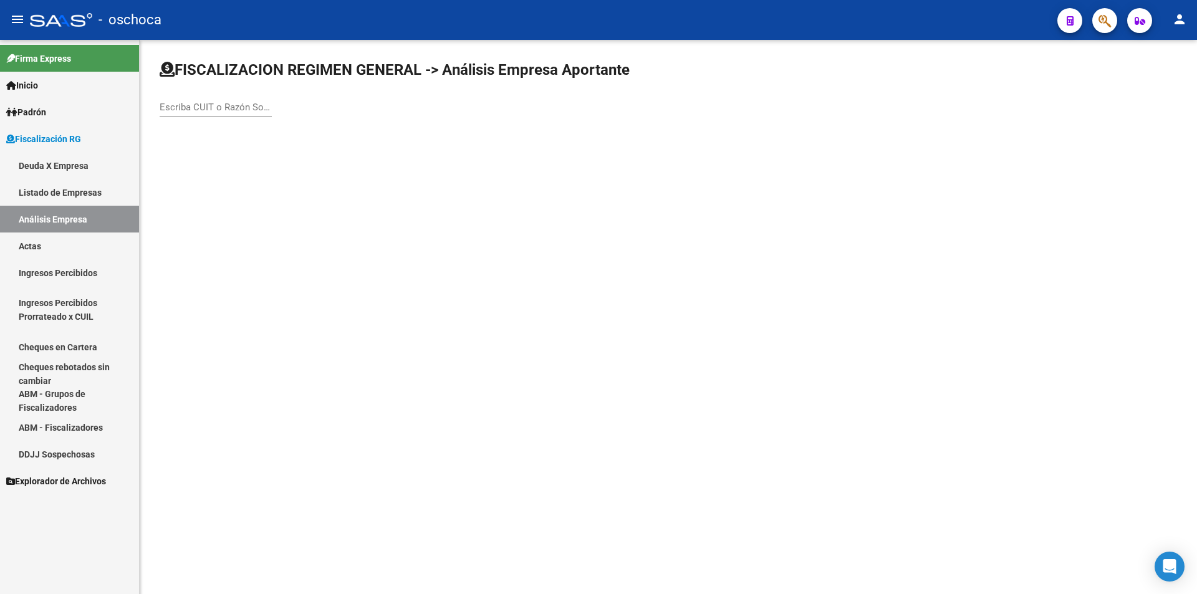
click at [205, 113] on div "Escriba CUIT o Razón Social para buscar" at bounding box center [216, 103] width 112 height 27
type input "30677229612"
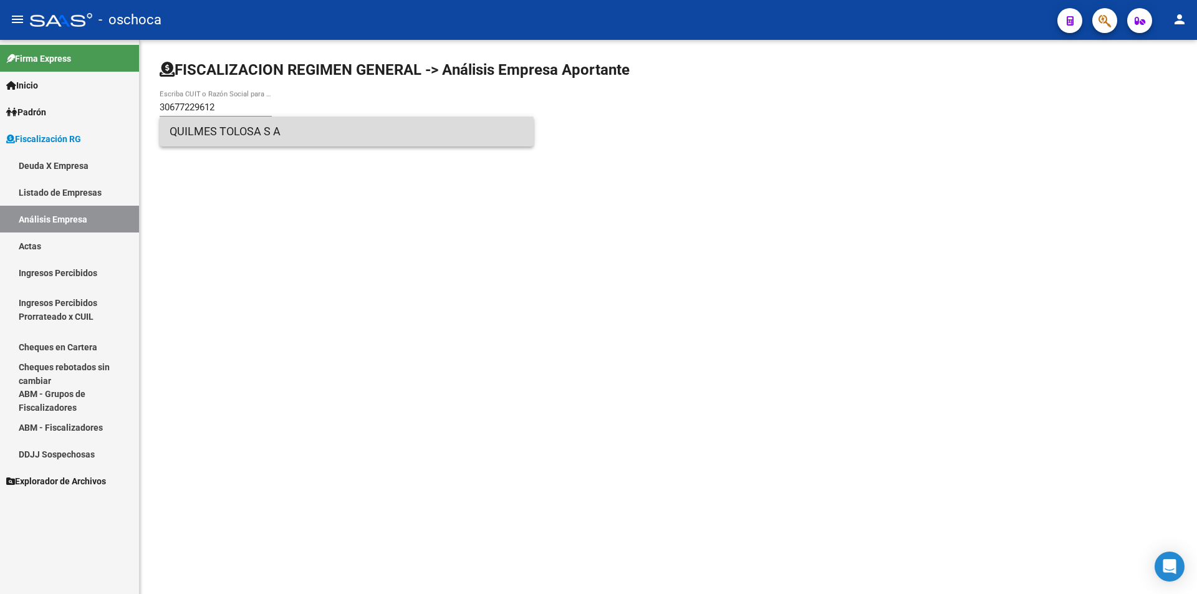
click at [255, 138] on span "QUILMES TOLOSA S A" at bounding box center [347, 132] width 354 height 30
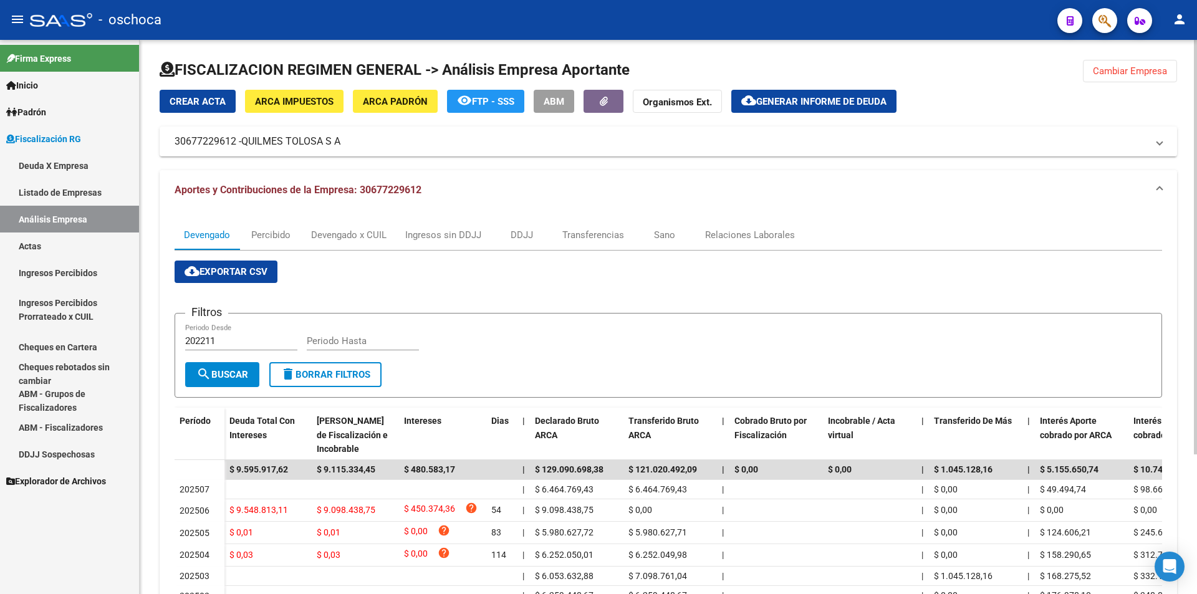
drag, startPoint x: 1138, startPoint y: 77, endPoint x: 1129, endPoint y: 77, distance: 9.4
click at [1137, 77] on button "Cambiar Empresa" at bounding box center [1130, 71] width 94 height 22
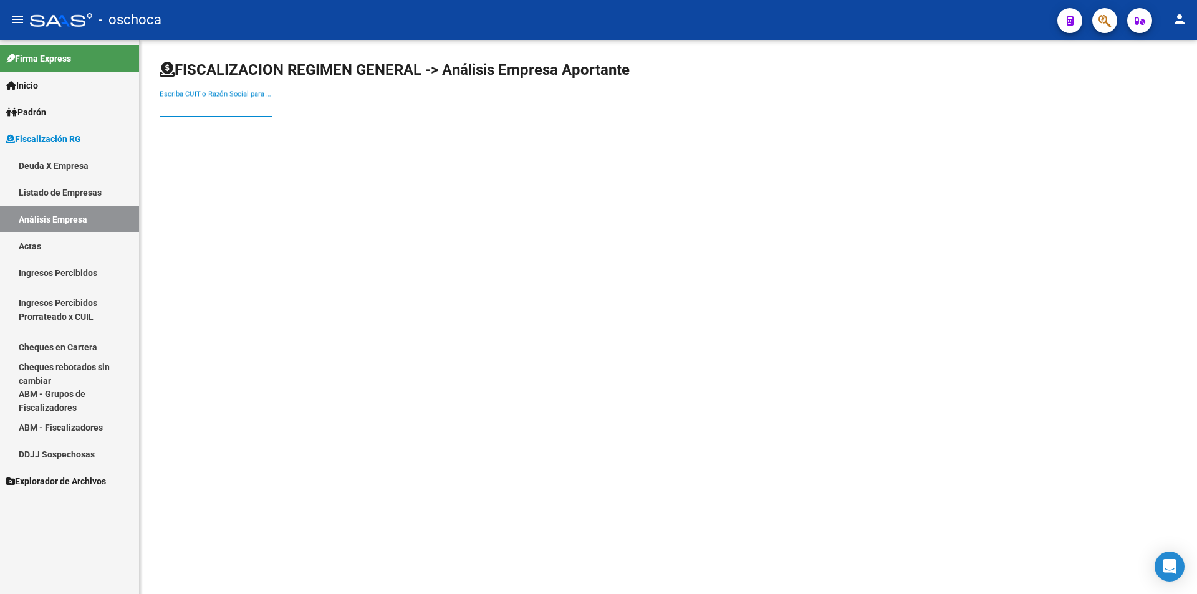
click at [183, 106] on input "Escriba CUIT o Razón Social para buscar" at bounding box center [216, 107] width 112 height 11
type input "20200354584"
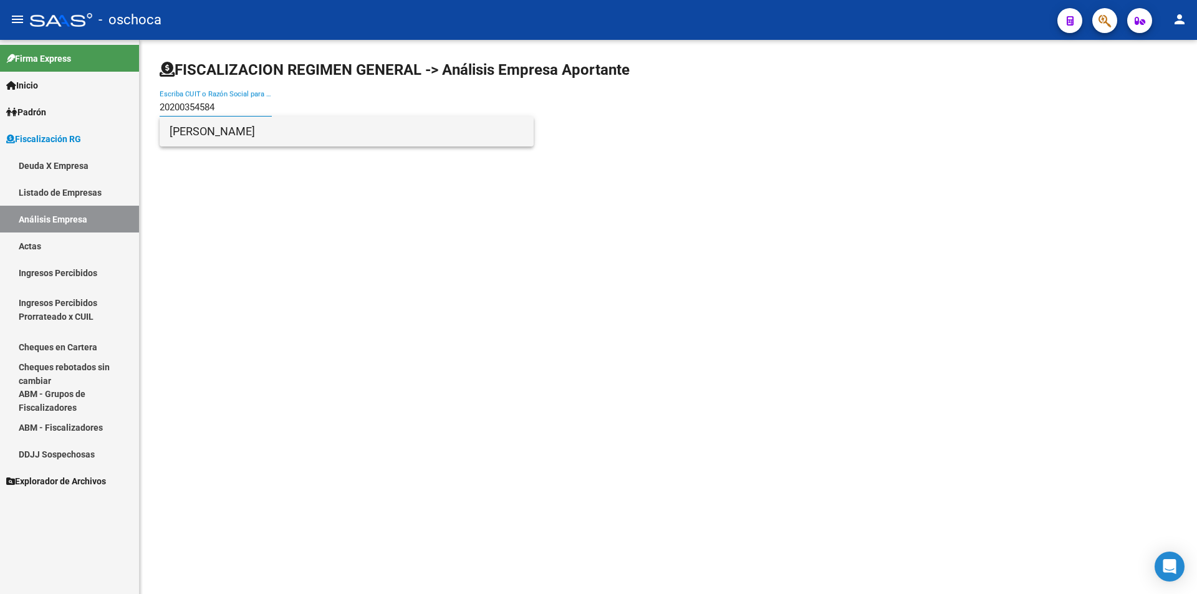
click at [246, 136] on span "[PERSON_NAME]" at bounding box center [347, 132] width 354 height 30
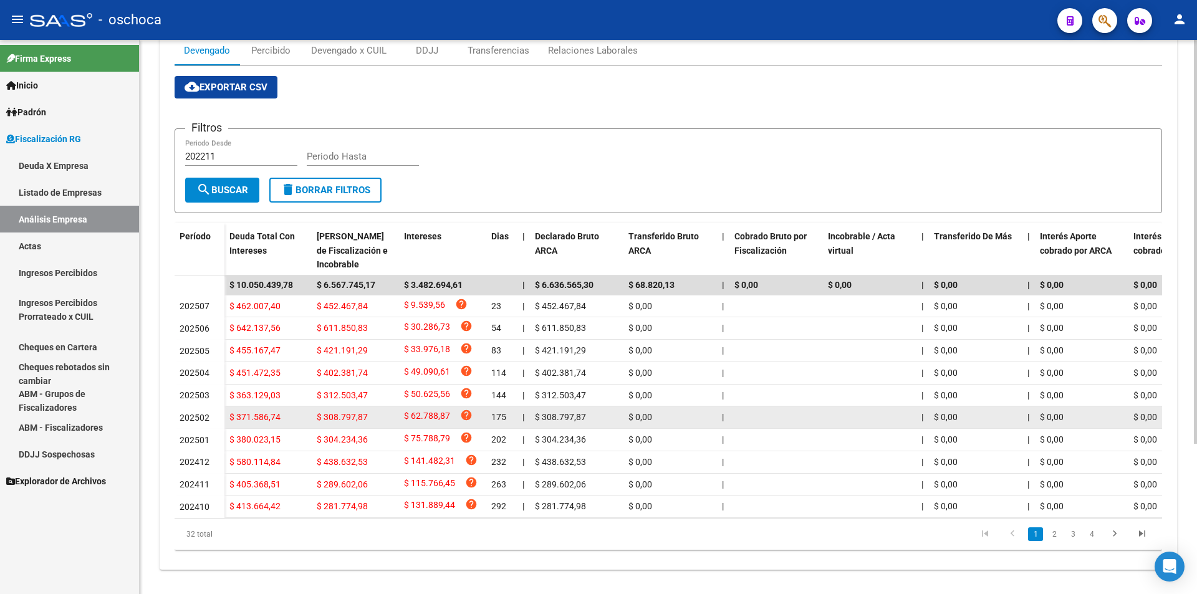
scroll to position [187, 0]
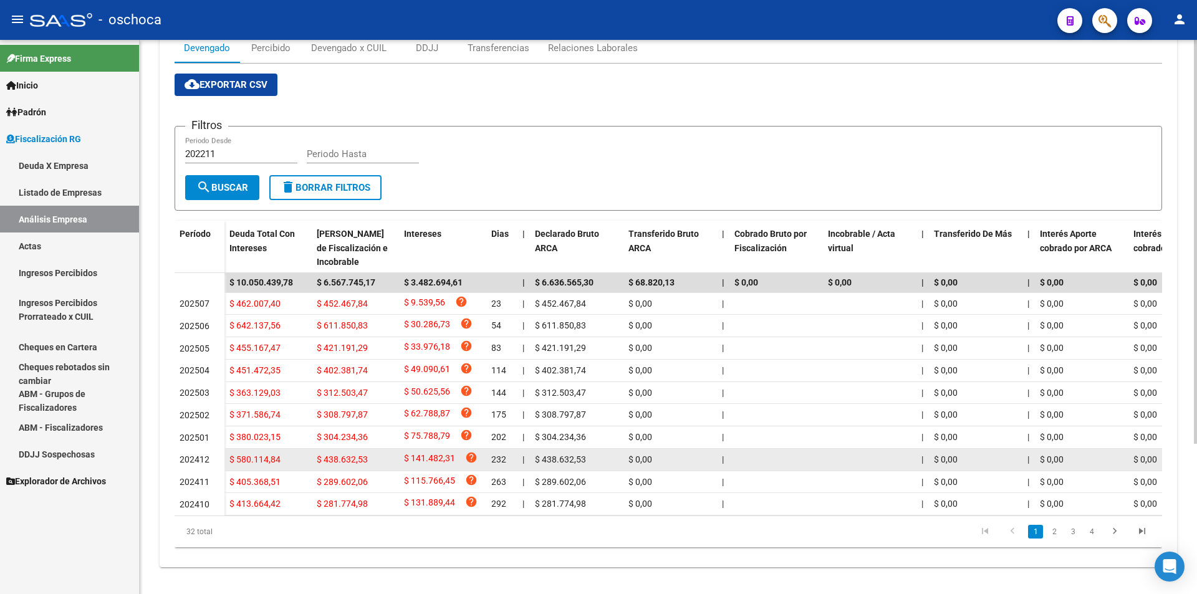
click at [456, 467] on div "$ 141.482,31 help" at bounding box center [442, 459] width 77 height 17
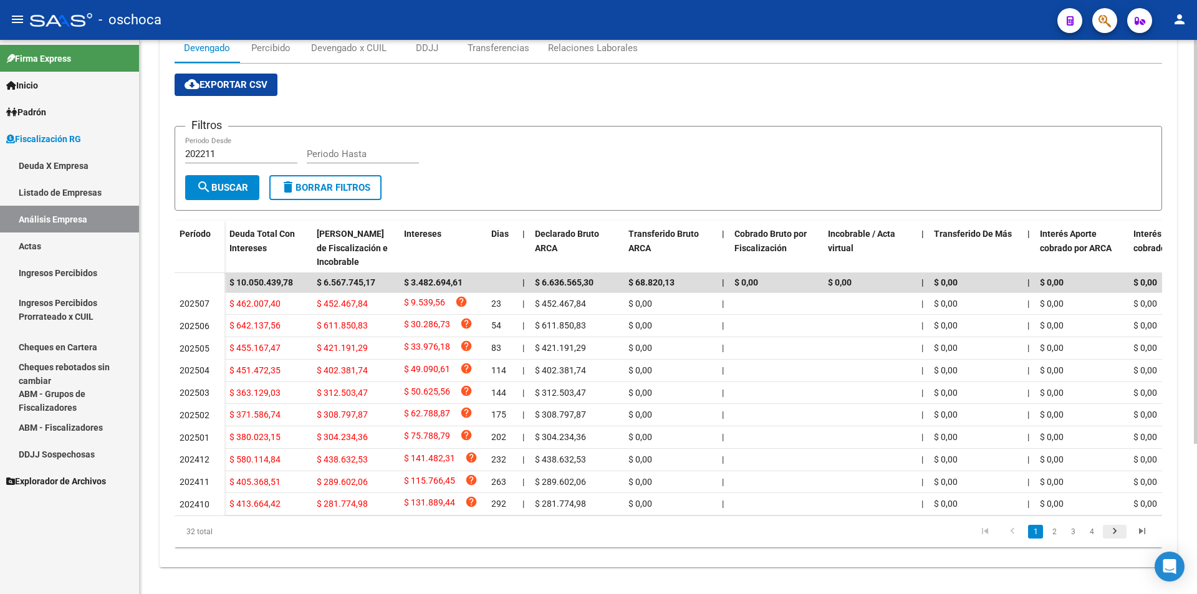
click at [1118, 541] on icon "go to next page" at bounding box center [1115, 533] width 16 height 15
click at [1115, 541] on icon "go to next page" at bounding box center [1115, 533] width 16 height 15
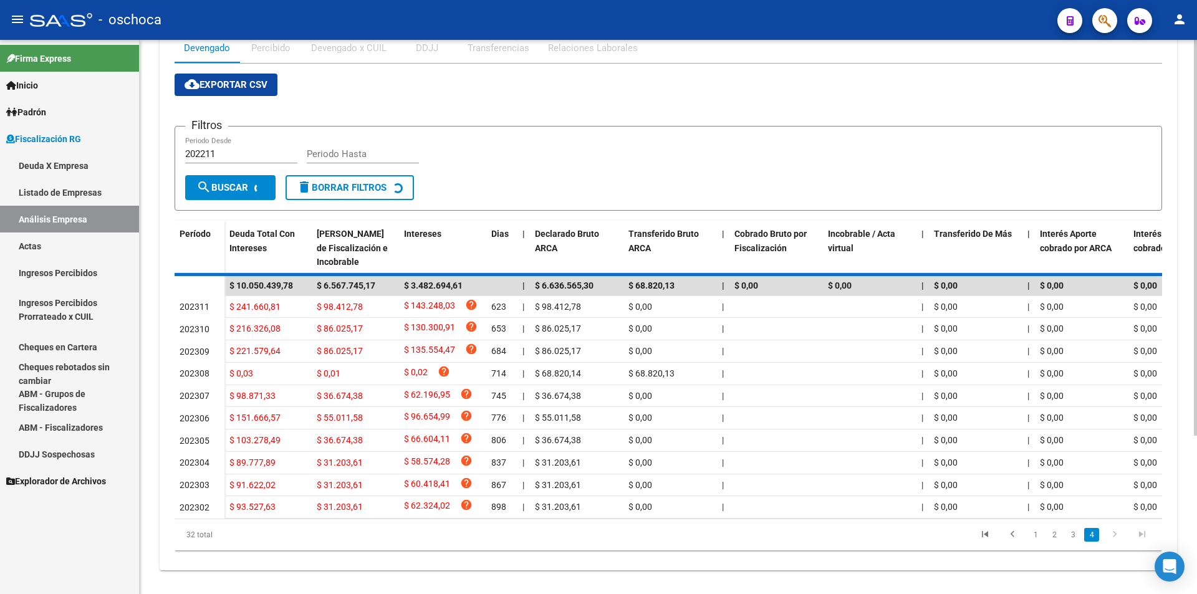
scroll to position [22, 0]
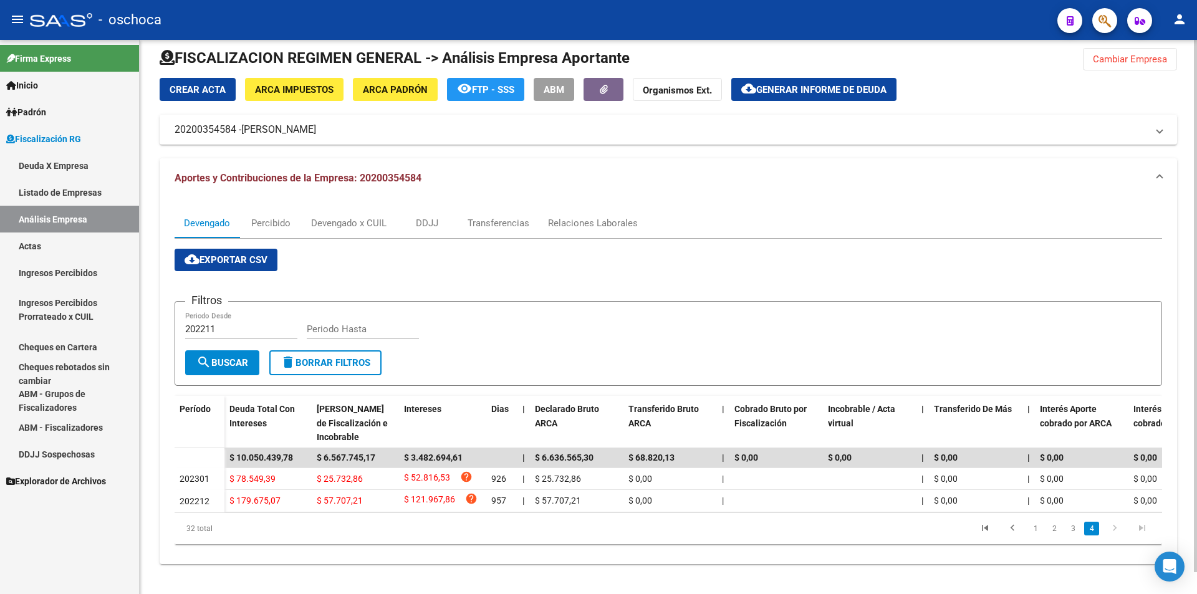
click at [1115, 548] on div "cloud_download Exportar CSV Filtros 202211 Periodo Desde Periodo Hasta search B…" at bounding box center [669, 396] width 988 height 315
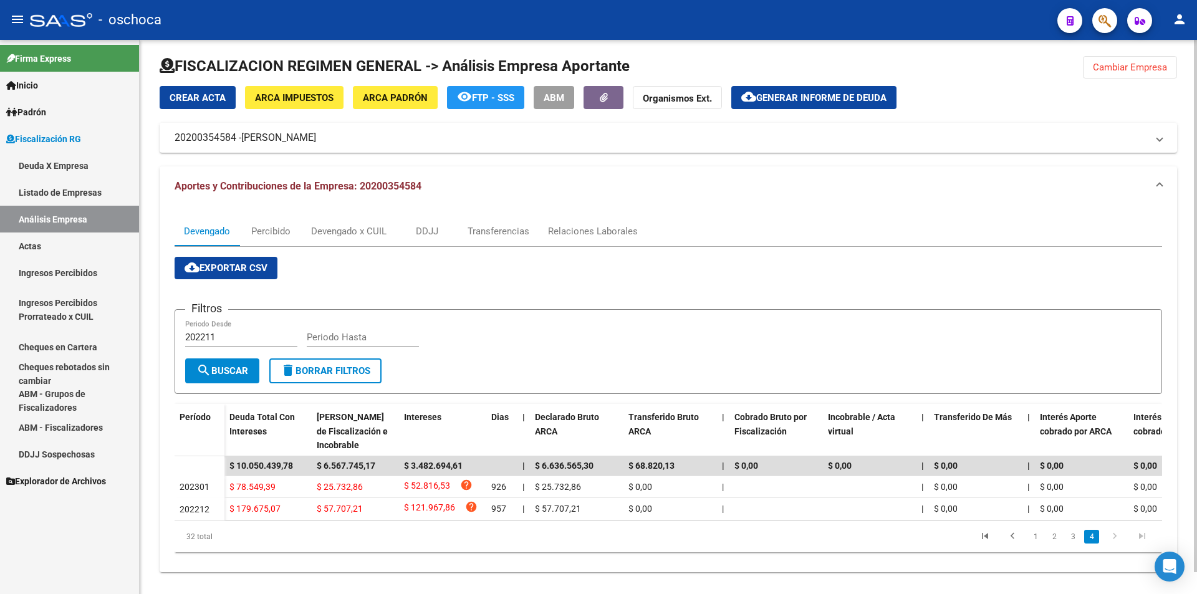
scroll to position [0, 0]
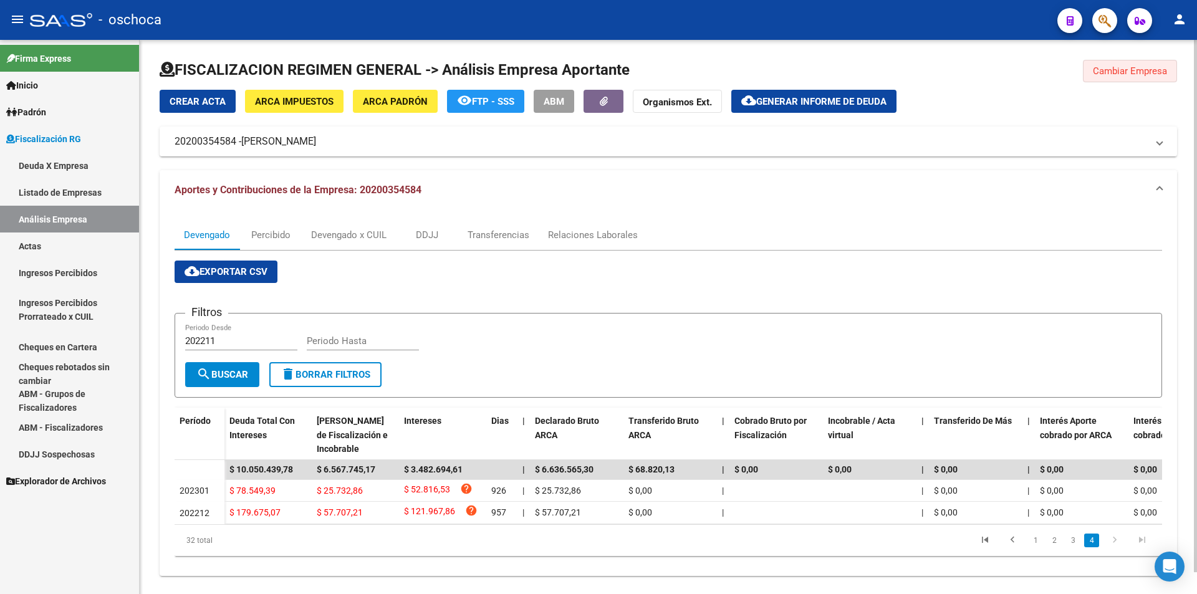
click at [1133, 75] on span "Cambiar Empresa" at bounding box center [1130, 70] width 74 height 11
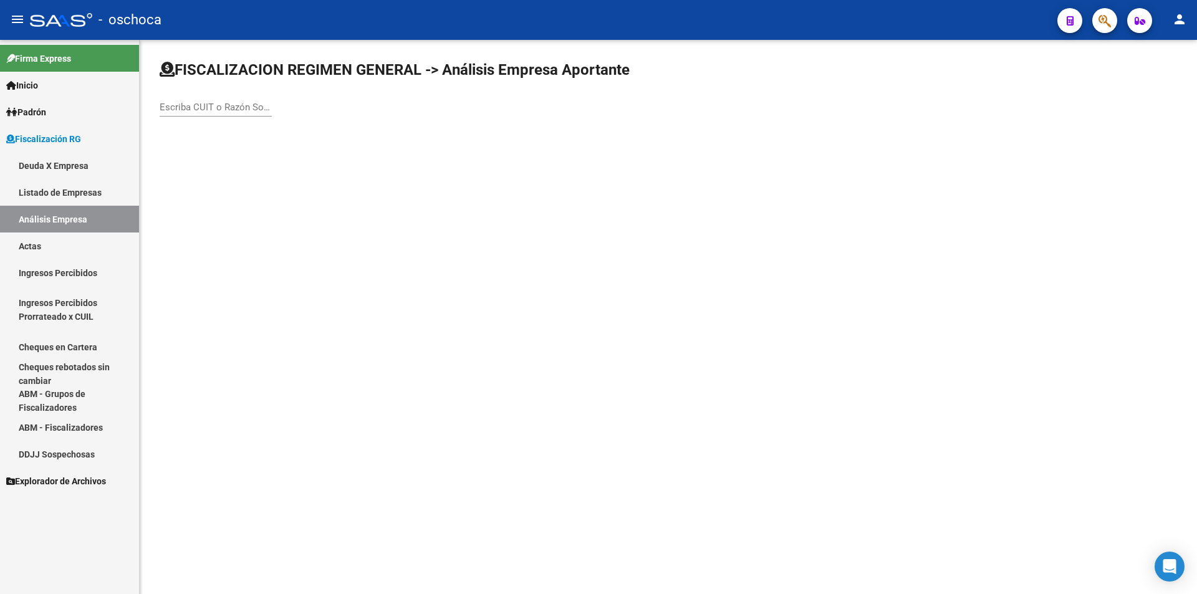
click at [211, 108] on input "Escriba CUIT o Razón Social para buscar" at bounding box center [216, 107] width 112 height 11
type input "30708246219"
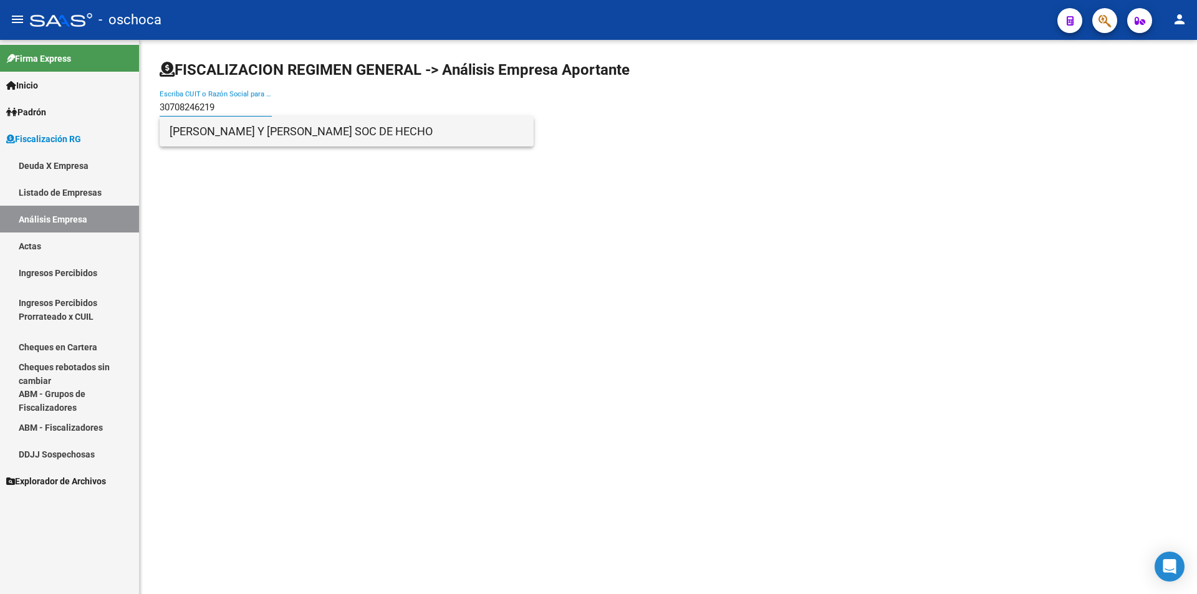
click at [224, 133] on span "[PERSON_NAME] Y [PERSON_NAME] SOC DE HECHO" at bounding box center [347, 132] width 354 height 30
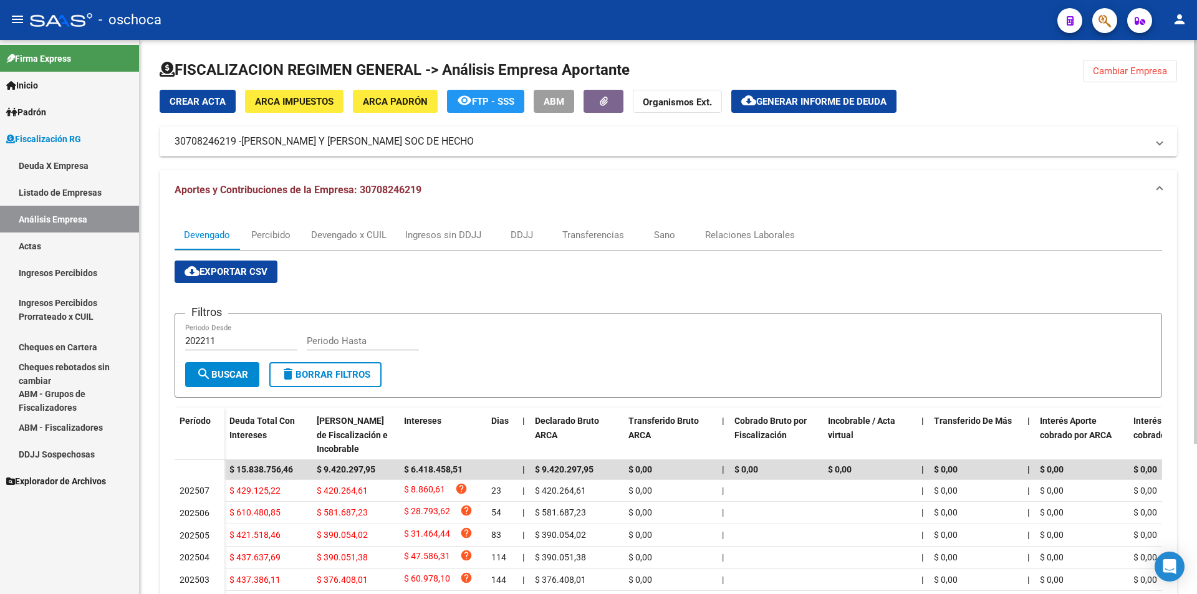
drag, startPoint x: 1115, startPoint y: 75, endPoint x: 1019, endPoint y: 70, distance: 96.1
click at [1113, 74] on span "Cambiar Empresa" at bounding box center [1130, 70] width 74 height 11
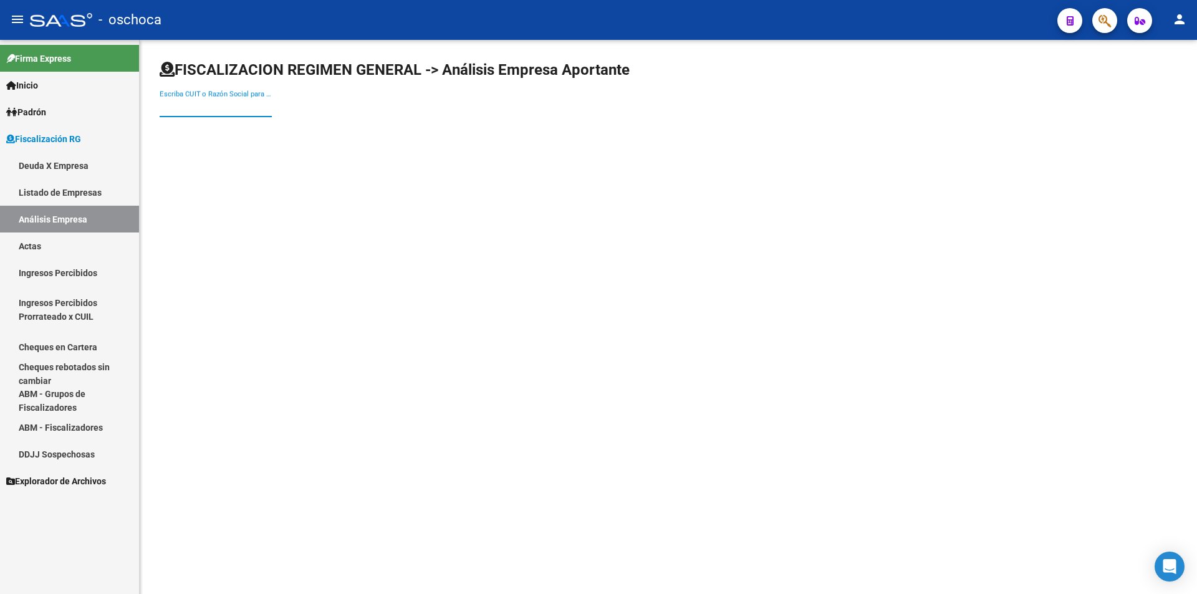
click at [186, 103] on input "Escriba CUIT o Razón Social para buscar" at bounding box center [216, 107] width 112 height 11
type input "20077765639"
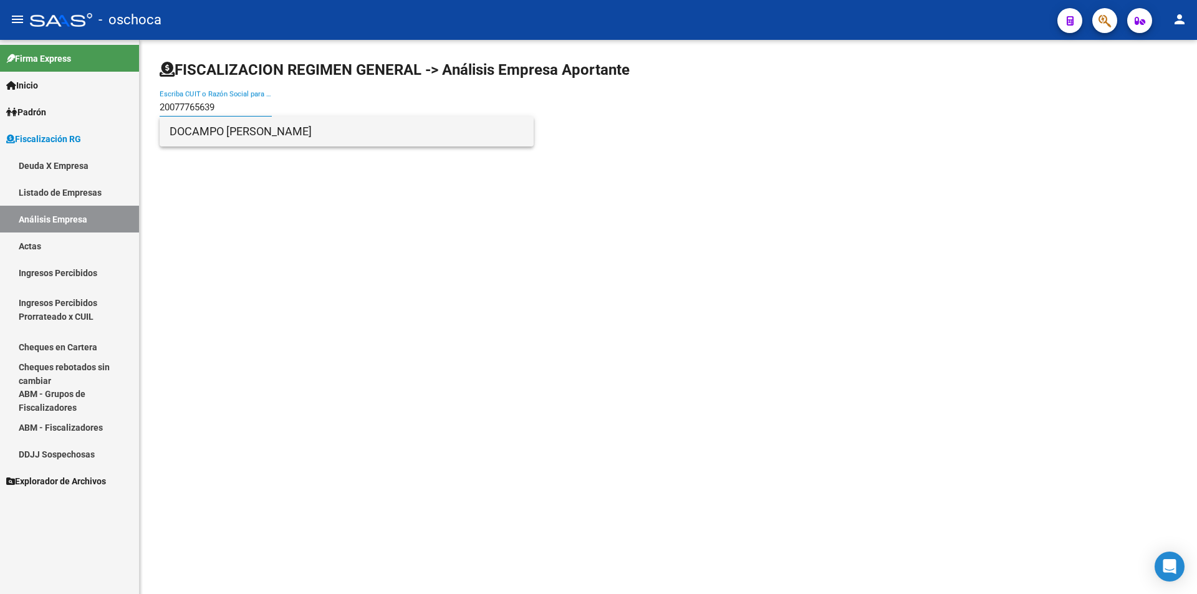
click at [204, 135] on span "DOCAMPO [PERSON_NAME]" at bounding box center [347, 132] width 354 height 30
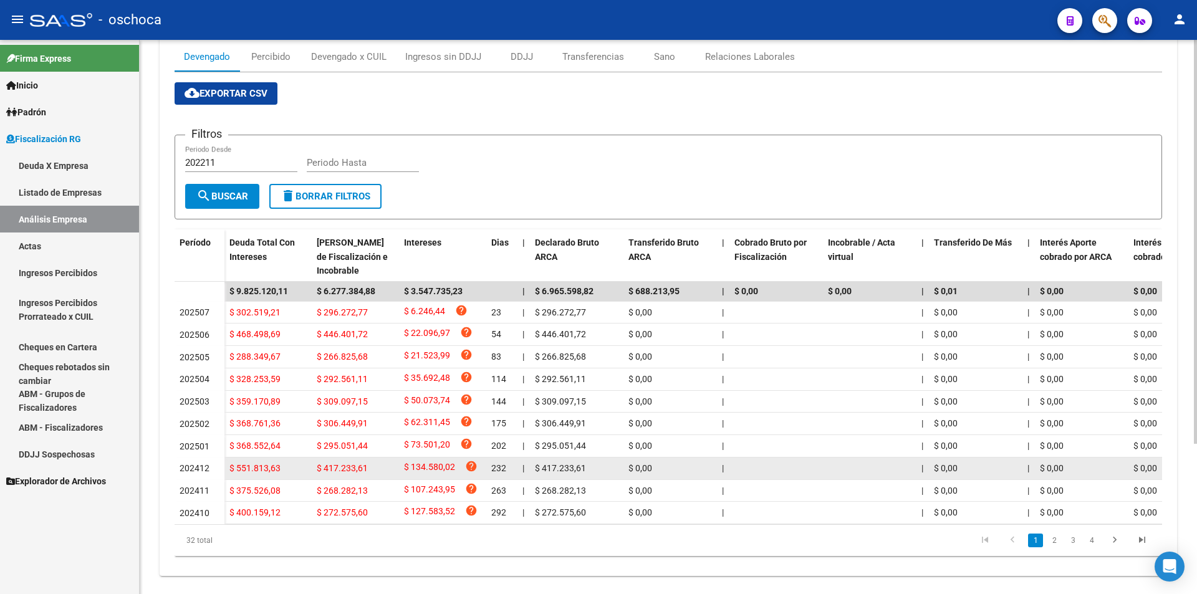
scroll to position [206, 0]
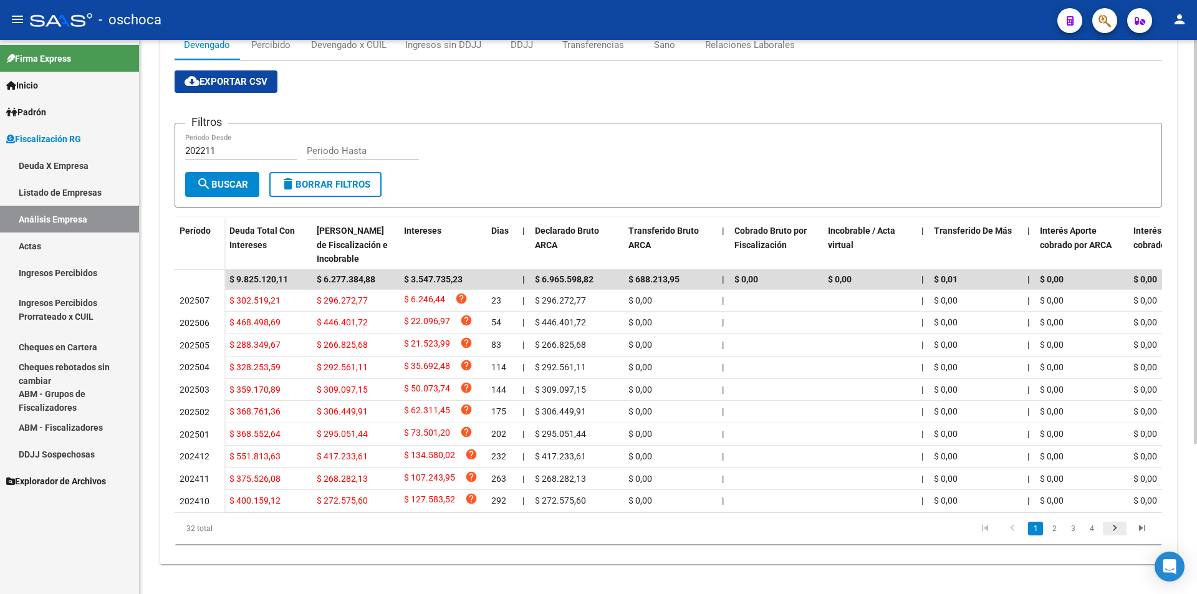
click at [1108, 527] on icon "go to next page" at bounding box center [1115, 529] width 16 height 15
click at [1109, 527] on icon "go to next page" at bounding box center [1115, 529] width 16 height 15
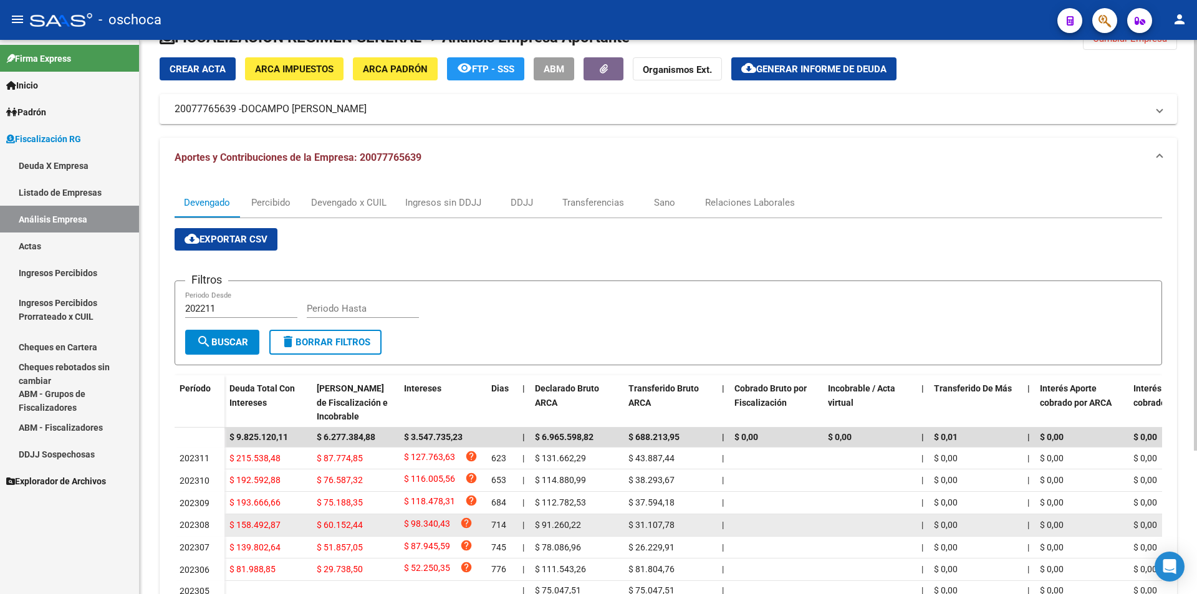
scroll to position [0, 0]
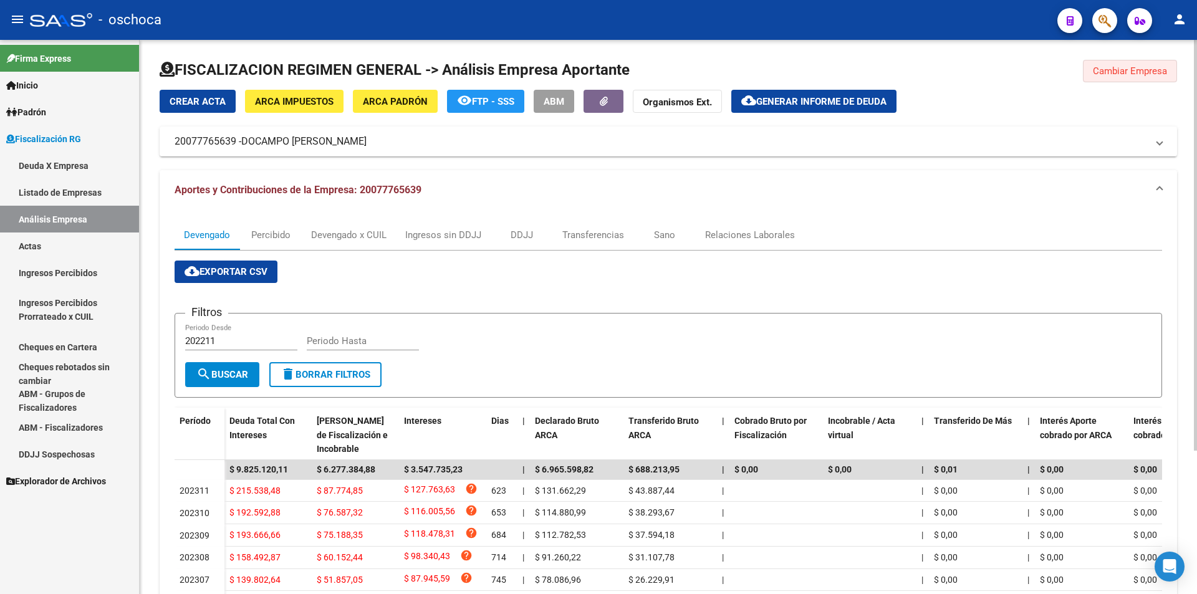
click at [1118, 77] on button "Cambiar Empresa" at bounding box center [1130, 71] width 94 height 22
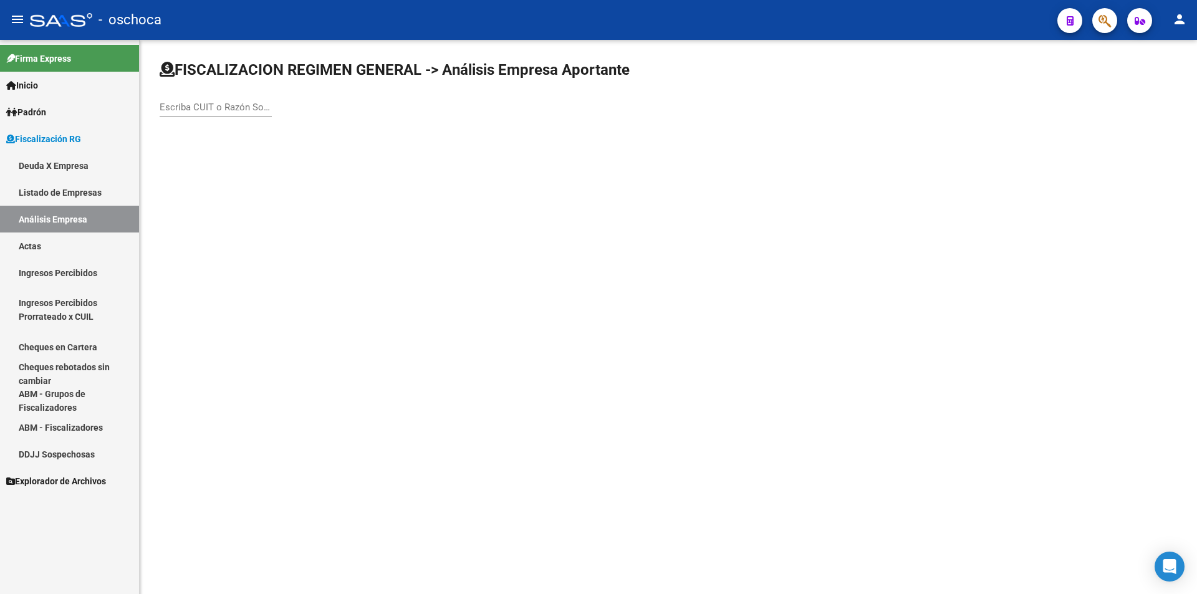
drag, startPoint x: 246, startPoint y: 104, endPoint x: 279, endPoint y: 108, distance: 34.0
click at [247, 104] on input "Escriba CUIT o Razón Social para buscar" at bounding box center [216, 107] width 112 height 11
type input "30711650411"
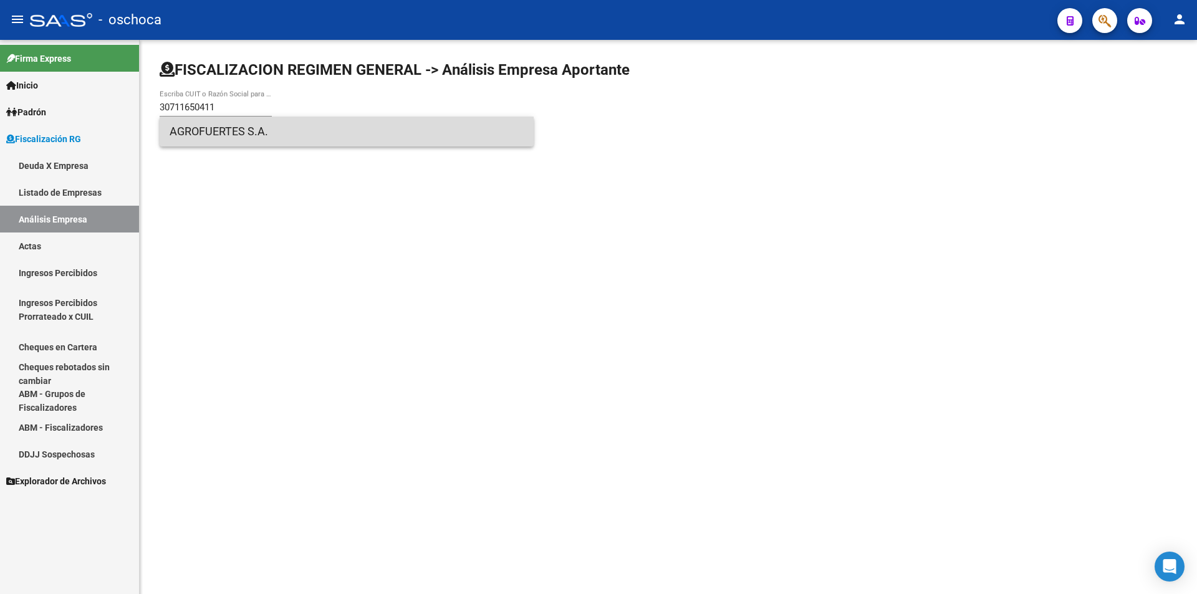
click at [251, 131] on span "AGROFUERTES S.A." at bounding box center [347, 132] width 354 height 30
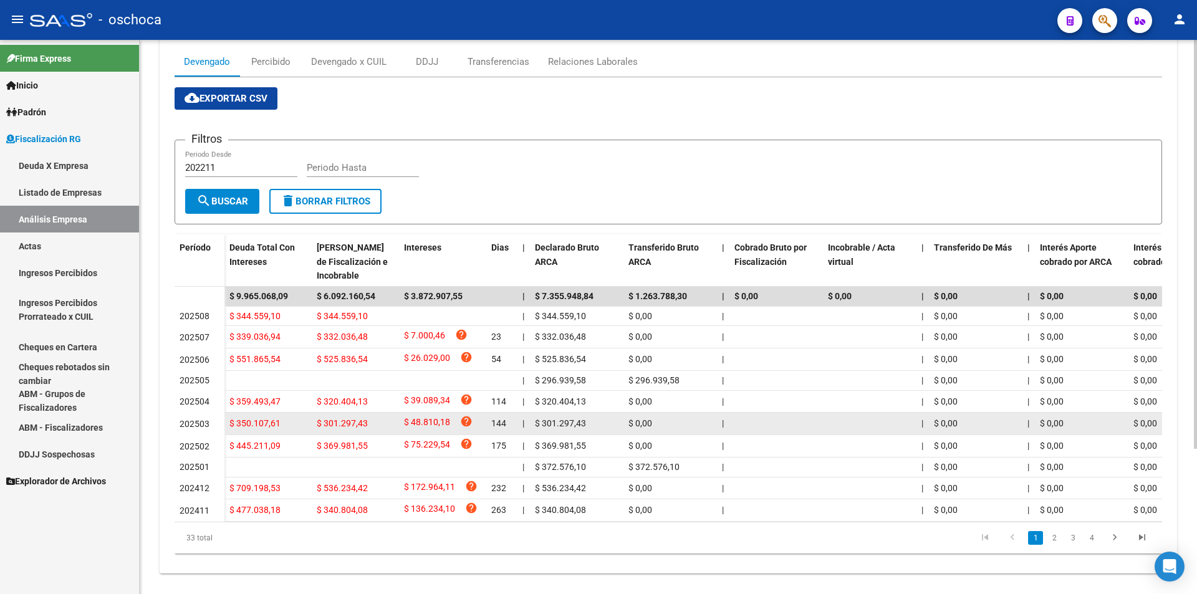
scroll to position [196, 0]
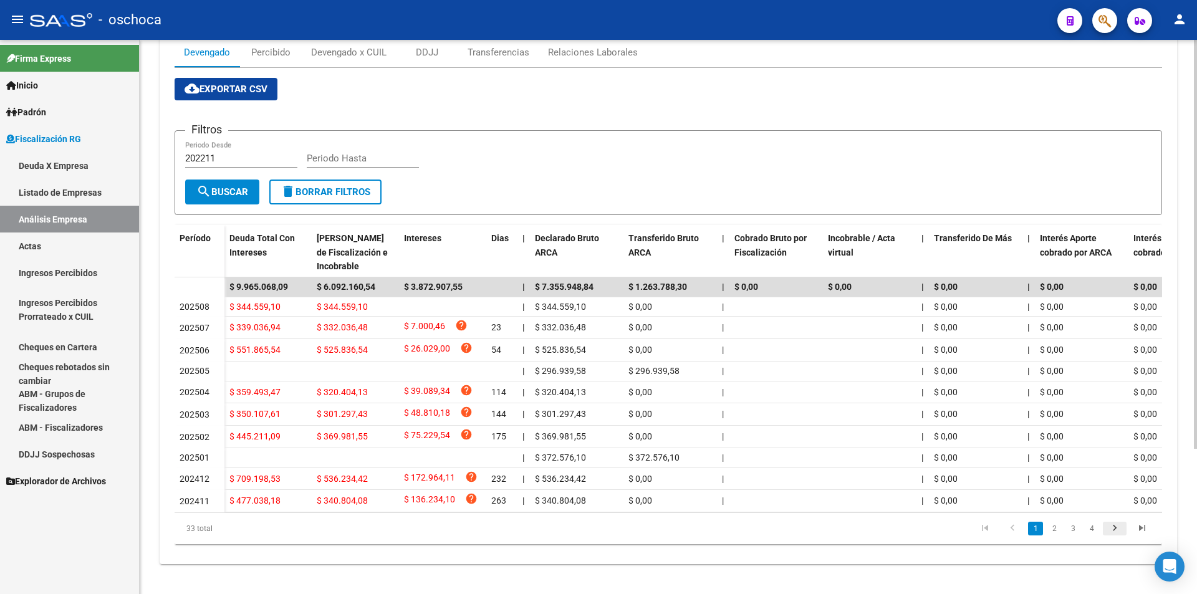
click at [1120, 529] on icon "go to next page" at bounding box center [1115, 529] width 16 height 15
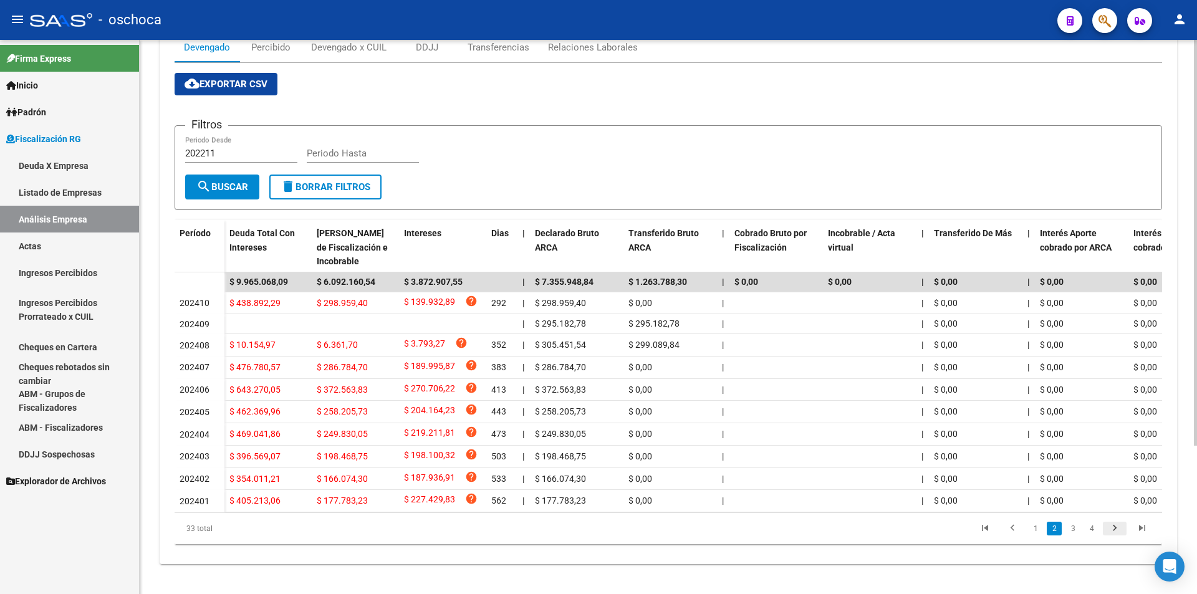
click at [1113, 534] on icon "go to next page" at bounding box center [1115, 529] width 16 height 15
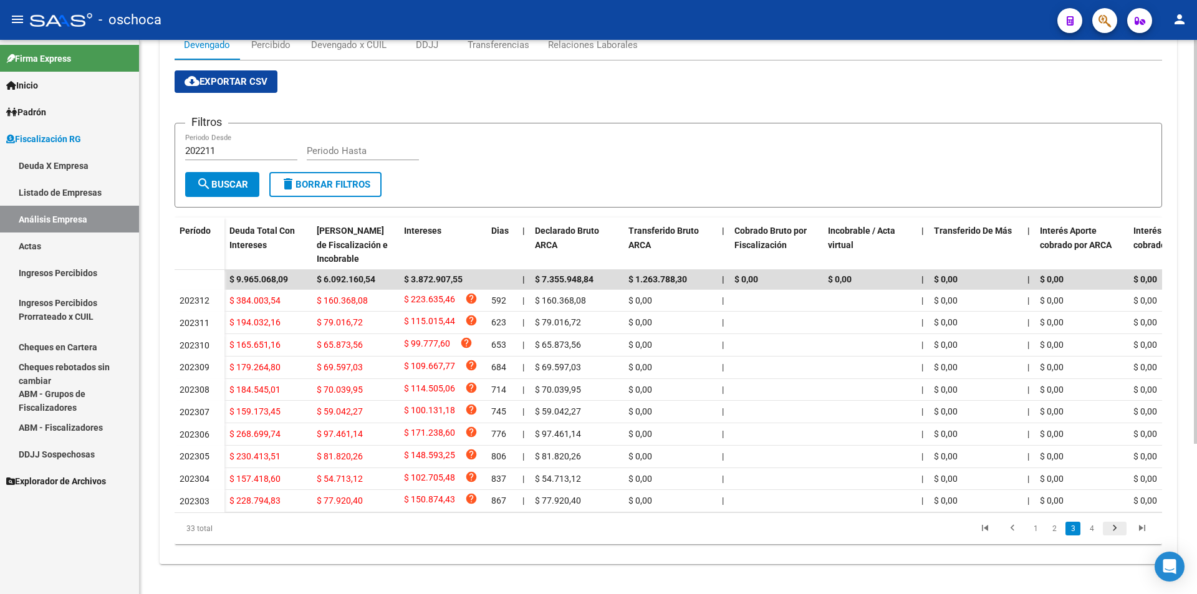
click at [1113, 534] on icon "go to next page" at bounding box center [1115, 529] width 16 height 15
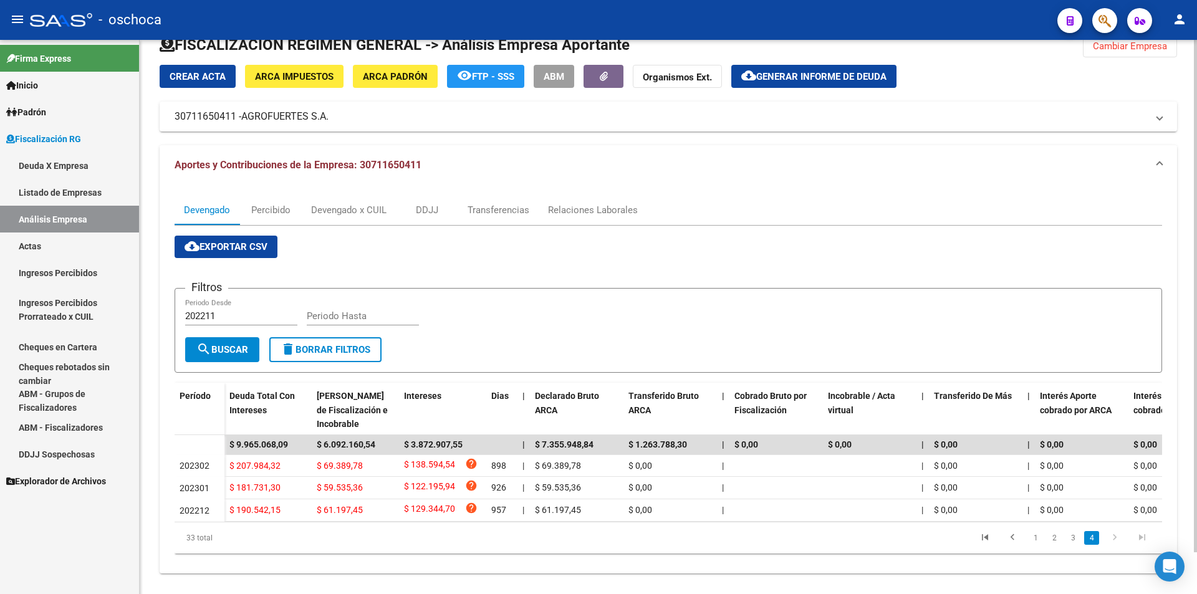
scroll to position [0, 0]
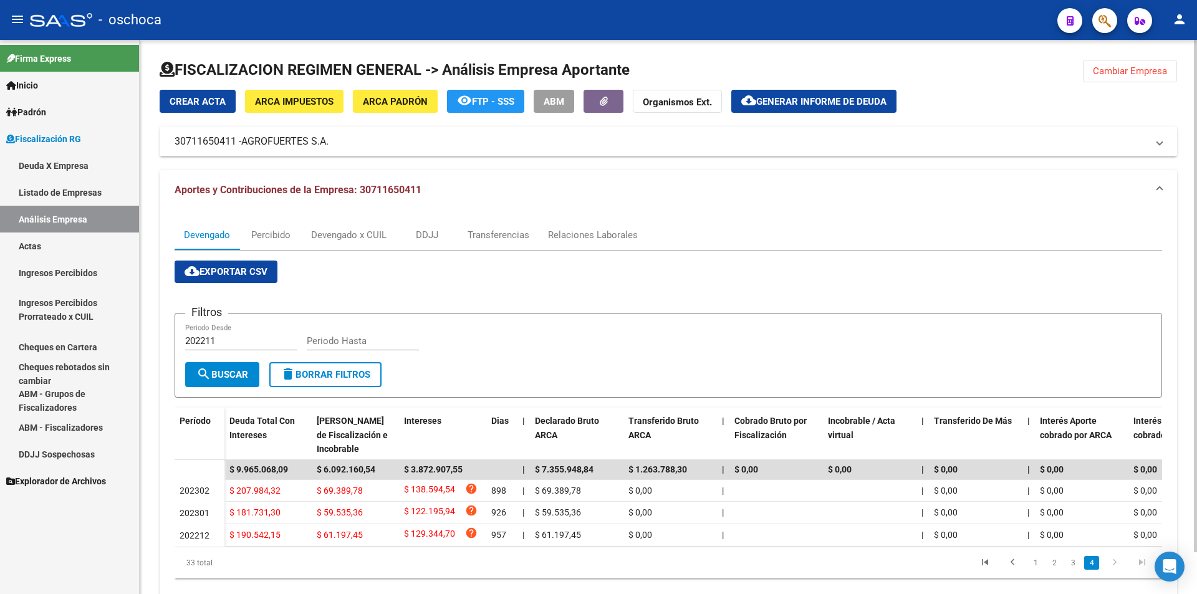
click at [1104, 84] on div at bounding box center [669, 75] width 1018 height 30
click at [1147, 70] on span "Cambiar Empresa" at bounding box center [1130, 70] width 74 height 11
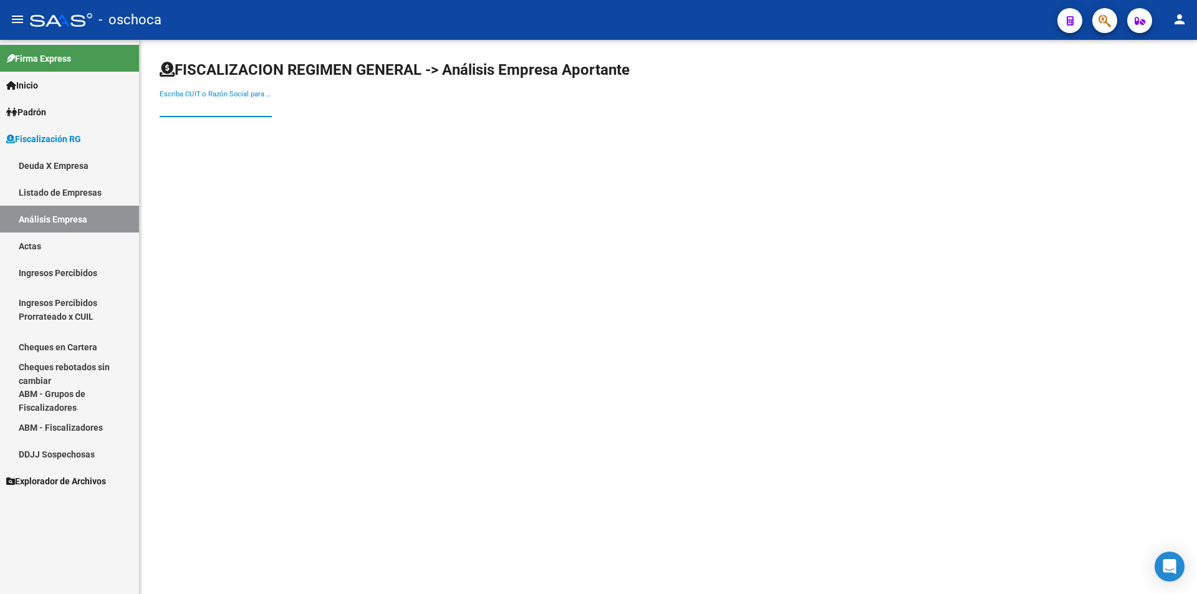
drag, startPoint x: 171, startPoint y: 105, endPoint x: 262, endPoint y: 119, distance: 92.2
click at [180, 107] on input "Escriba CUIT o Razón Social para buscar" at bounding box center [216, 107] width 112 height 11
type input "30714255181"
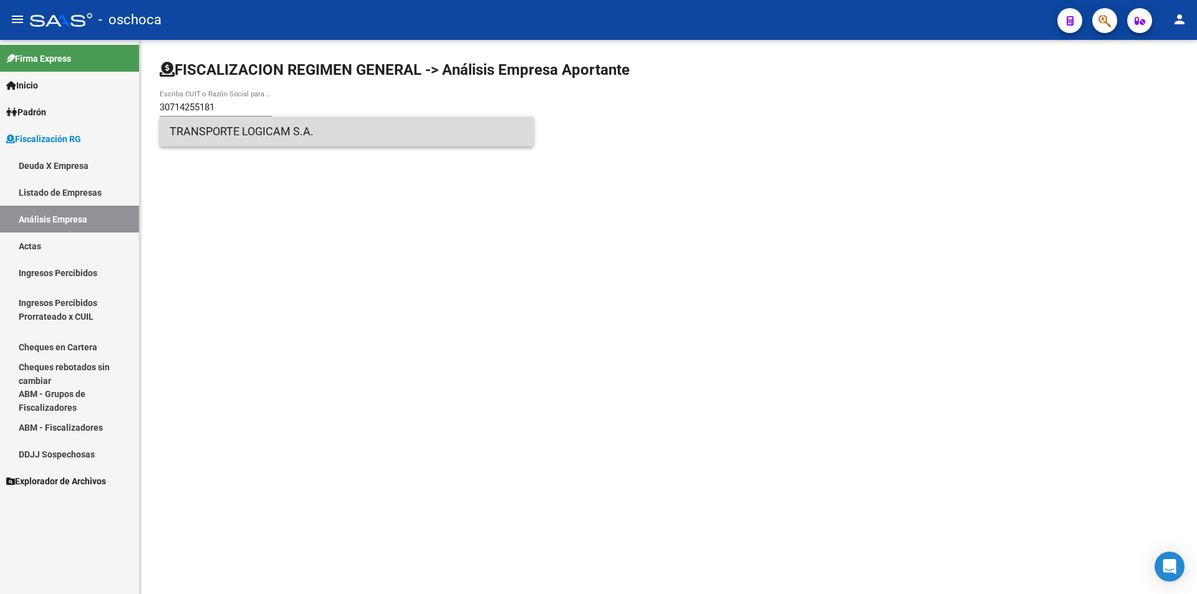
click at [205, 131] on span "TRANSPORTE LOGICAM S.A." at bounding box center [347, 132] width 354 height 30
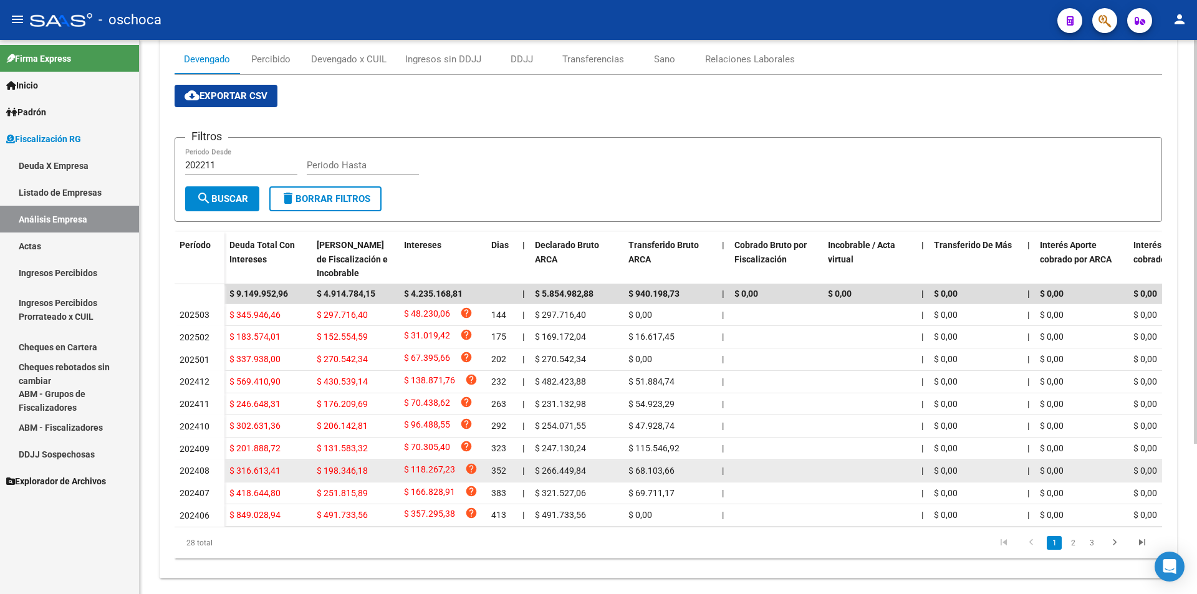
scroll to position [206, 0]
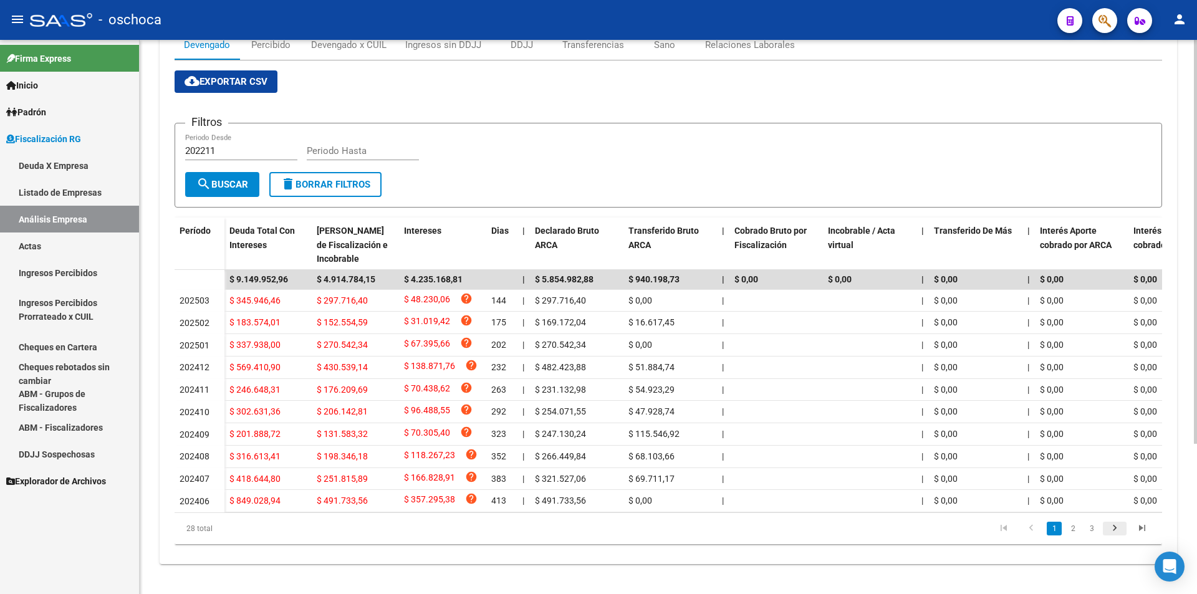
click at [1114, 532] on icon "go to next page" at bounding box center [1115, 529] width 16 height 15
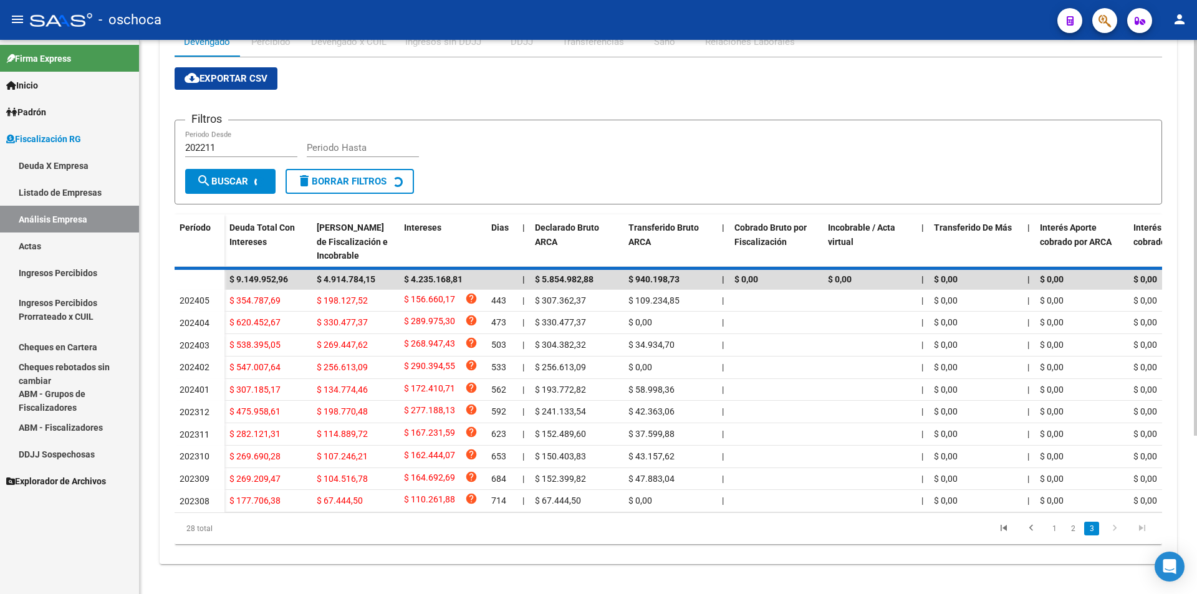
scroll to position [160, 0]
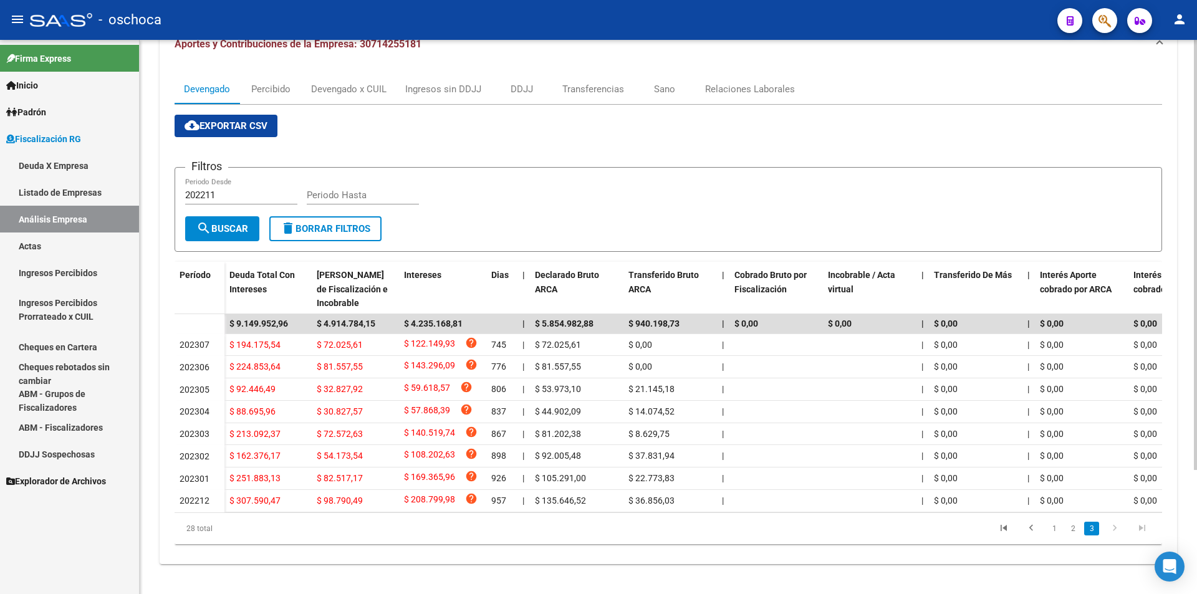
click at [1114, 532] on icon "go to next page" at bounding box center [1115, 529] width 16 height 15
